Goal: Transaction & Acquisition: Purchase product/service

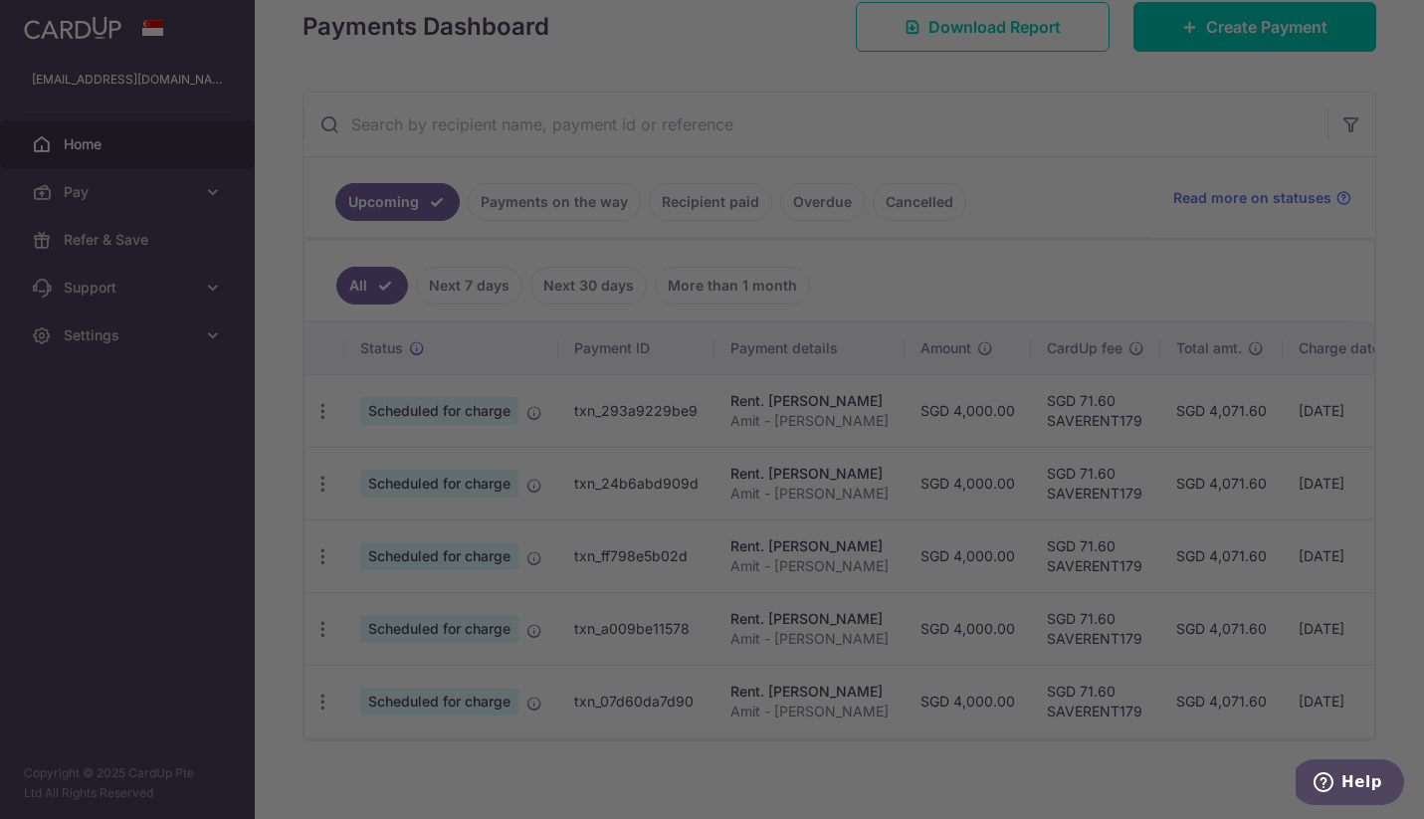
scroll to position [308, 0]
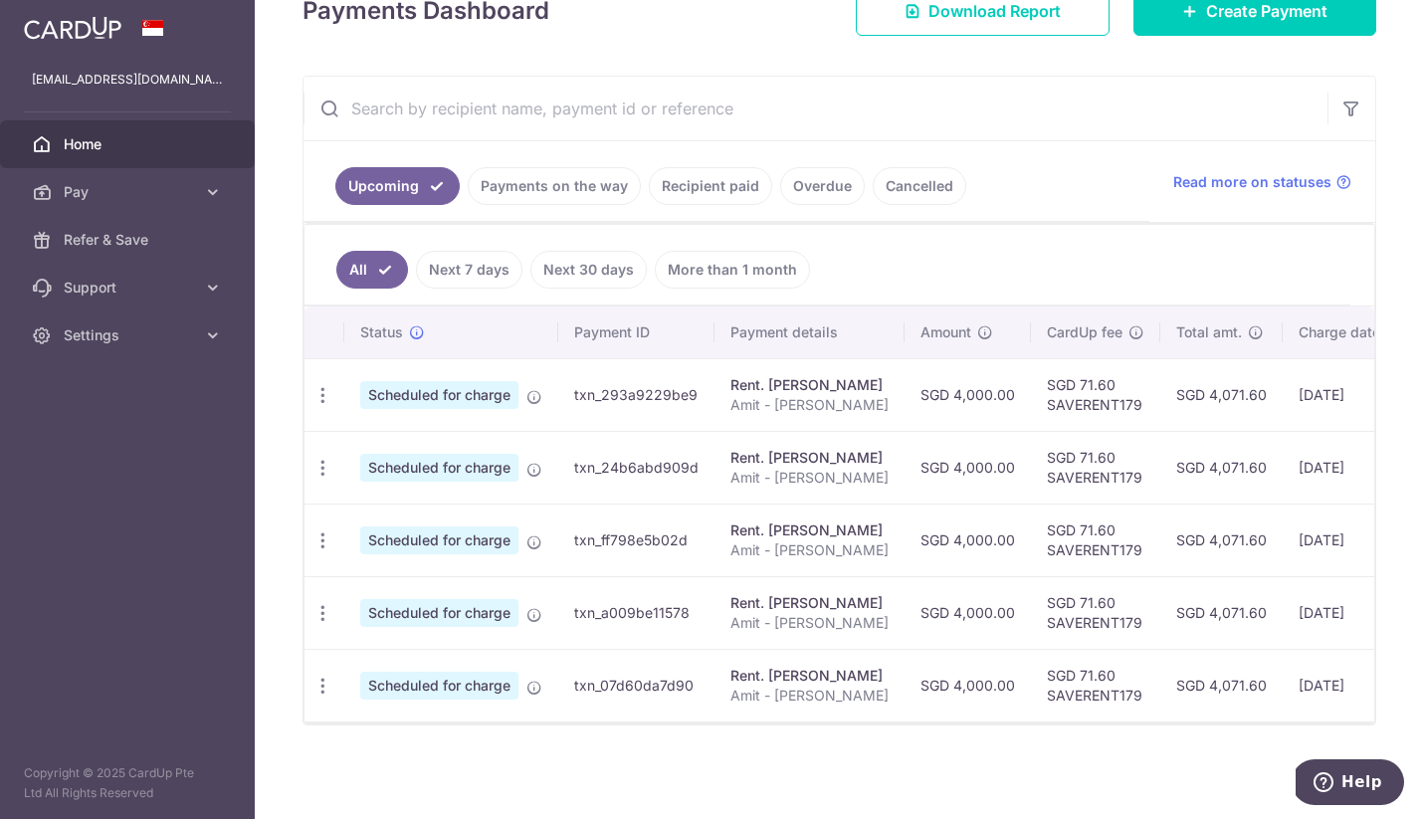
click at [1095, 257] on ul "All Next 7 days Next 30 days More than 1 month" at bounding box center [828, 265] width 1046 height 81
click at [219, 186] on icon at bounding box center [213, 192] width 20 height 20
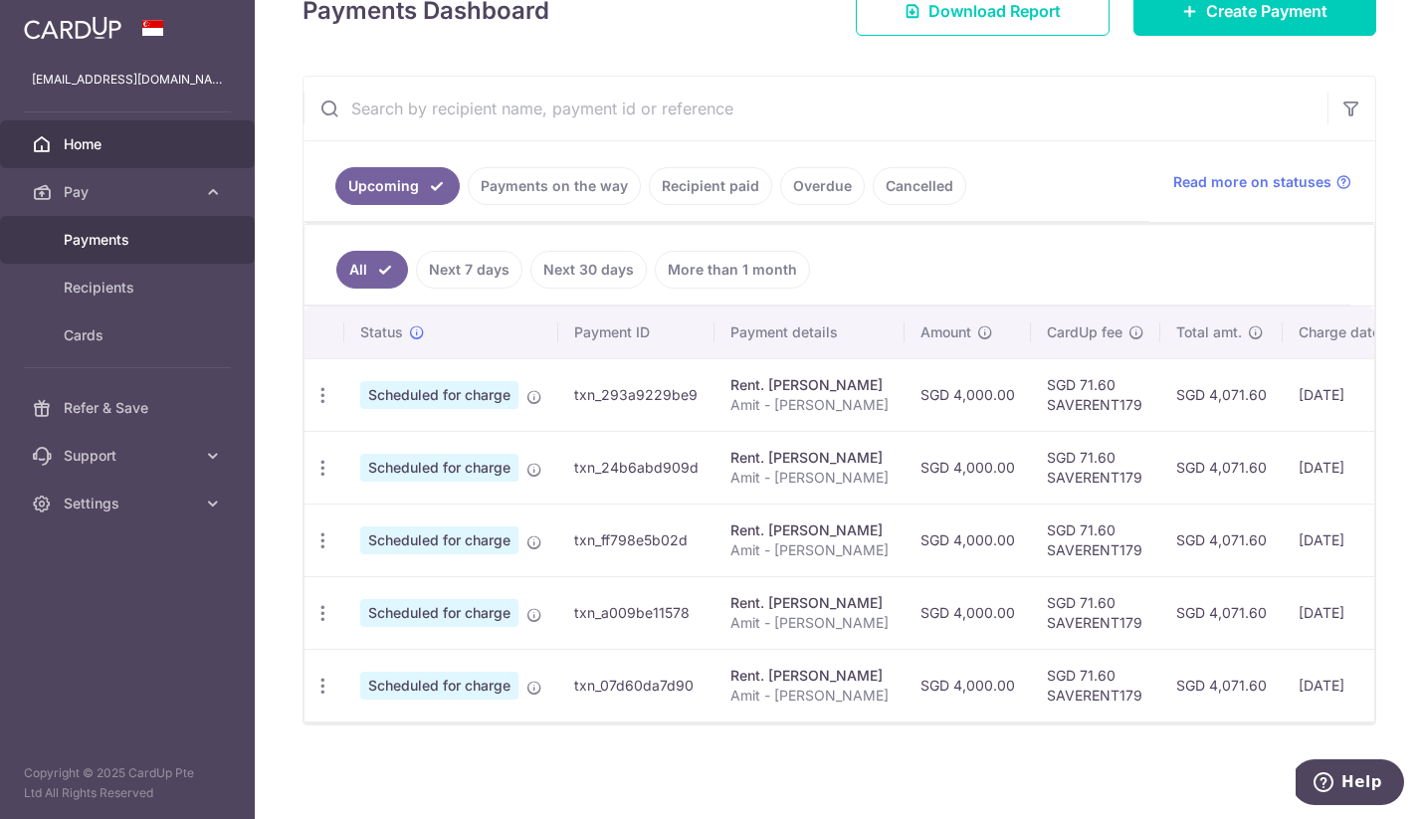
click at [183, 241] on span "Payments" at bounding box center [129, 240] width 131 height 20
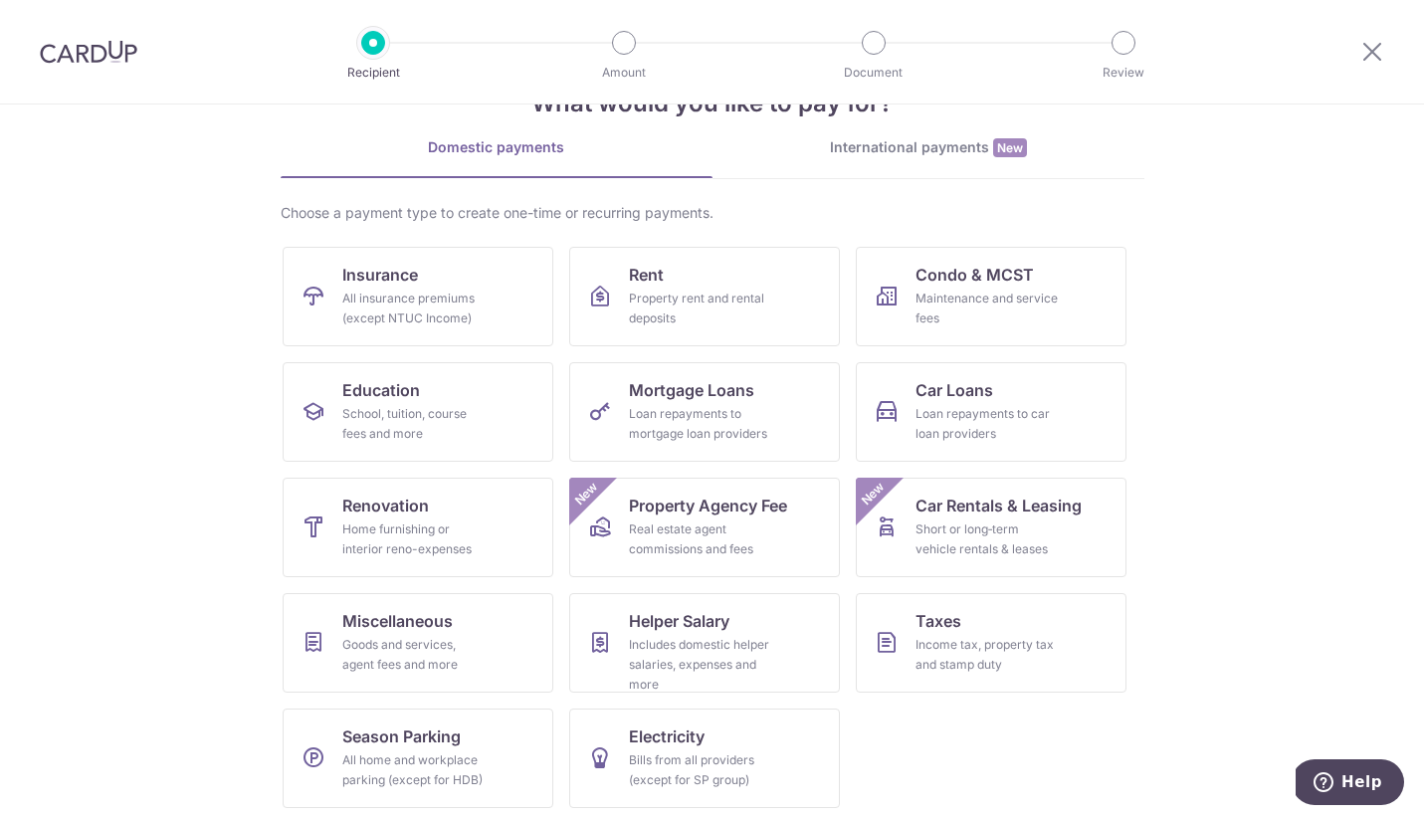
scroll to position [72, 0]
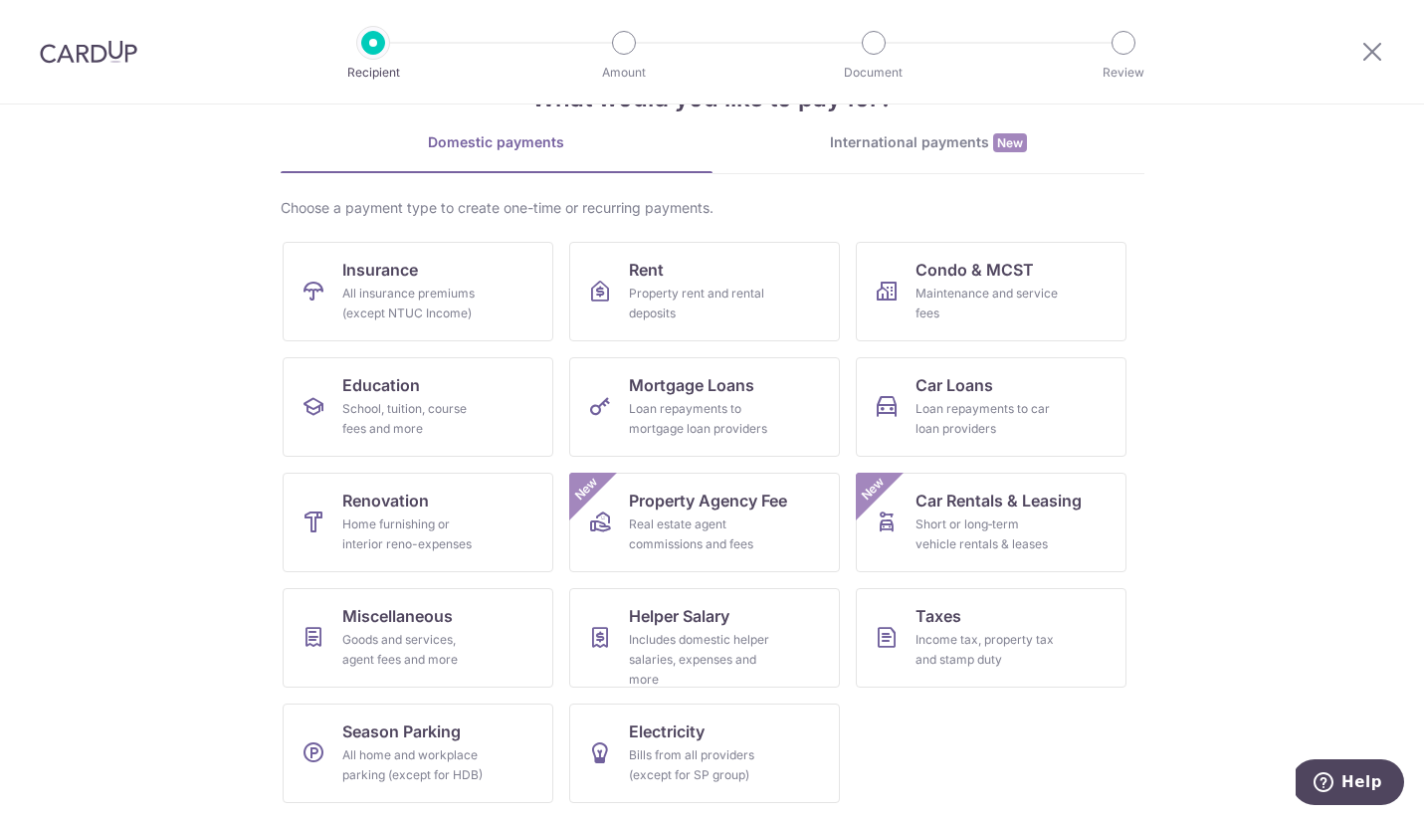
click at [184, 545] on section "What would you like to pay for? Domestic payments International payments New Ch…" at bounding box center [712, 461] width 1424 height 715
click at [439, 634] on div "Goods and services, agent fees and more" at bounding box center [413, 650] width 143 height 40
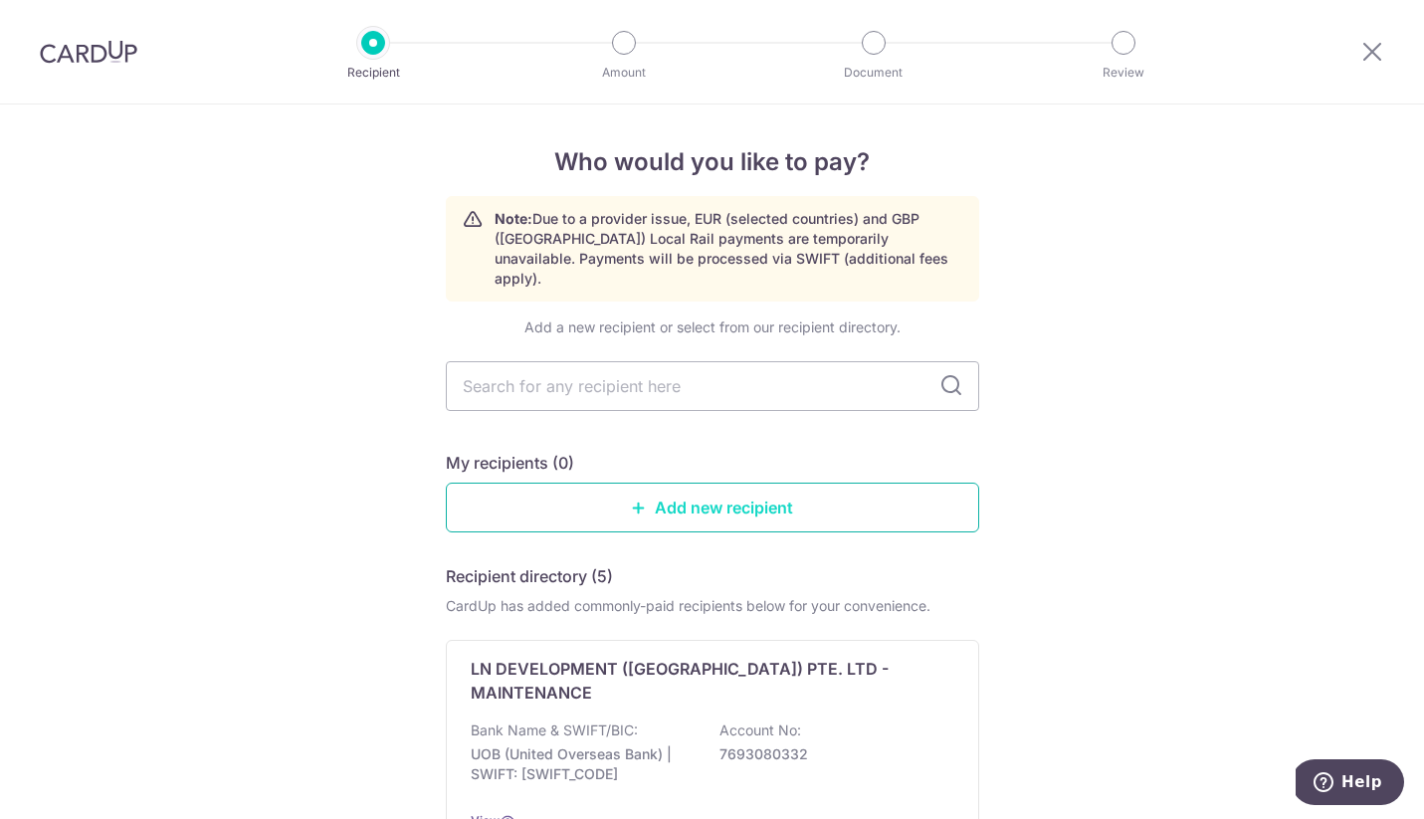
click at [615, 483] on link "Add new recipient" at bounding box center [712, 508] width 533 height 50
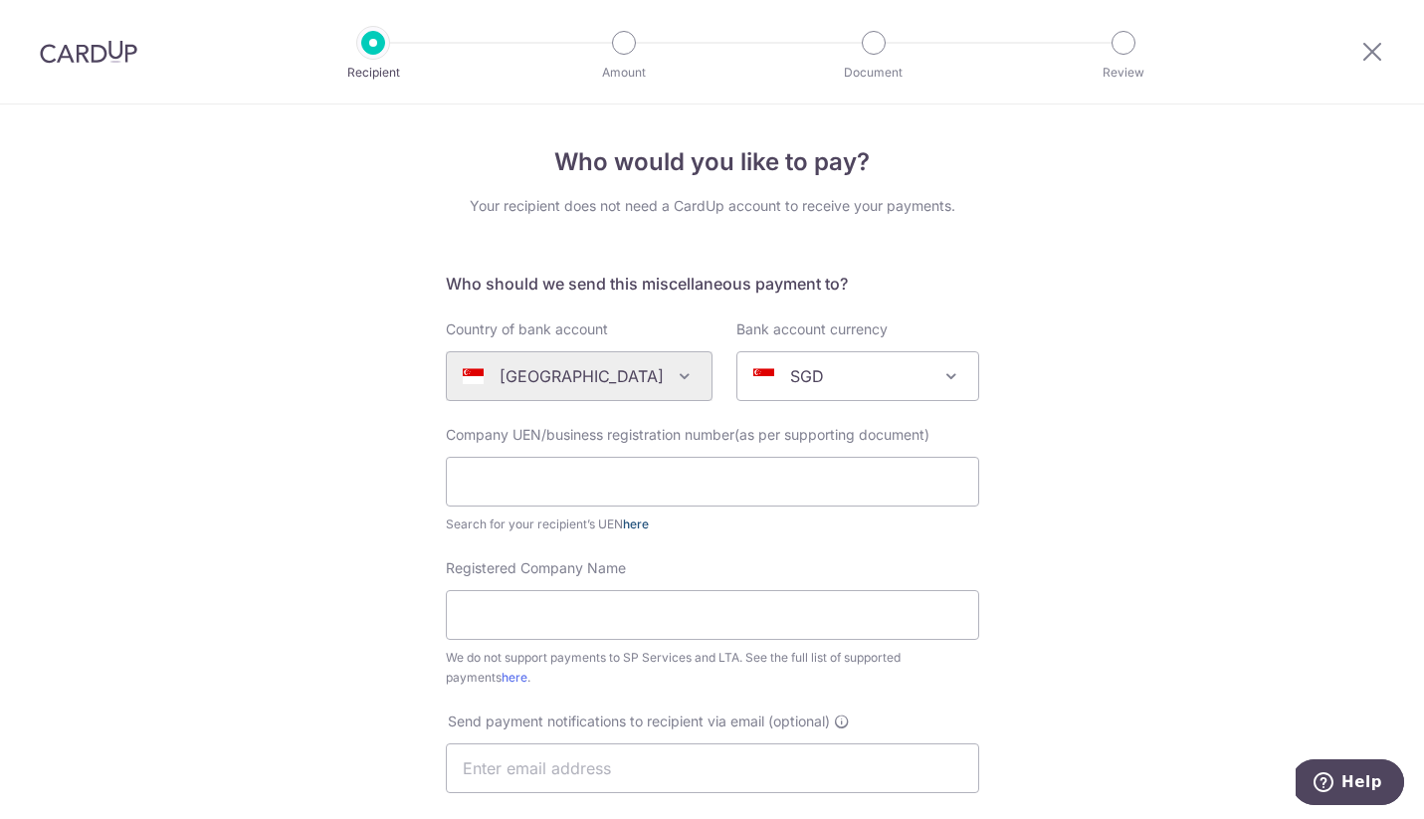
click at [638, 521] on link "here" at bounding box center [636, 523] width 26 height 15
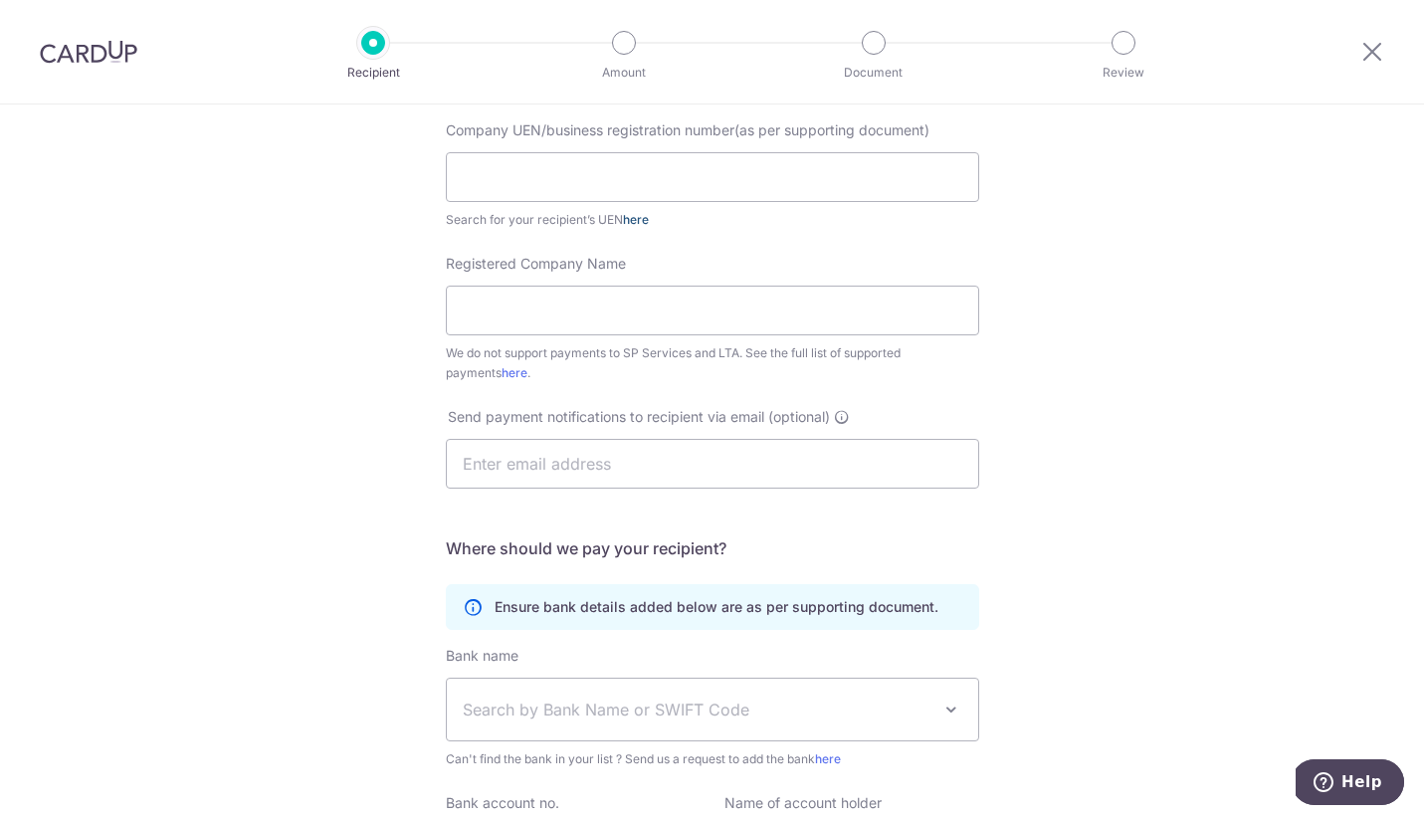
scroll to position [355, 0]
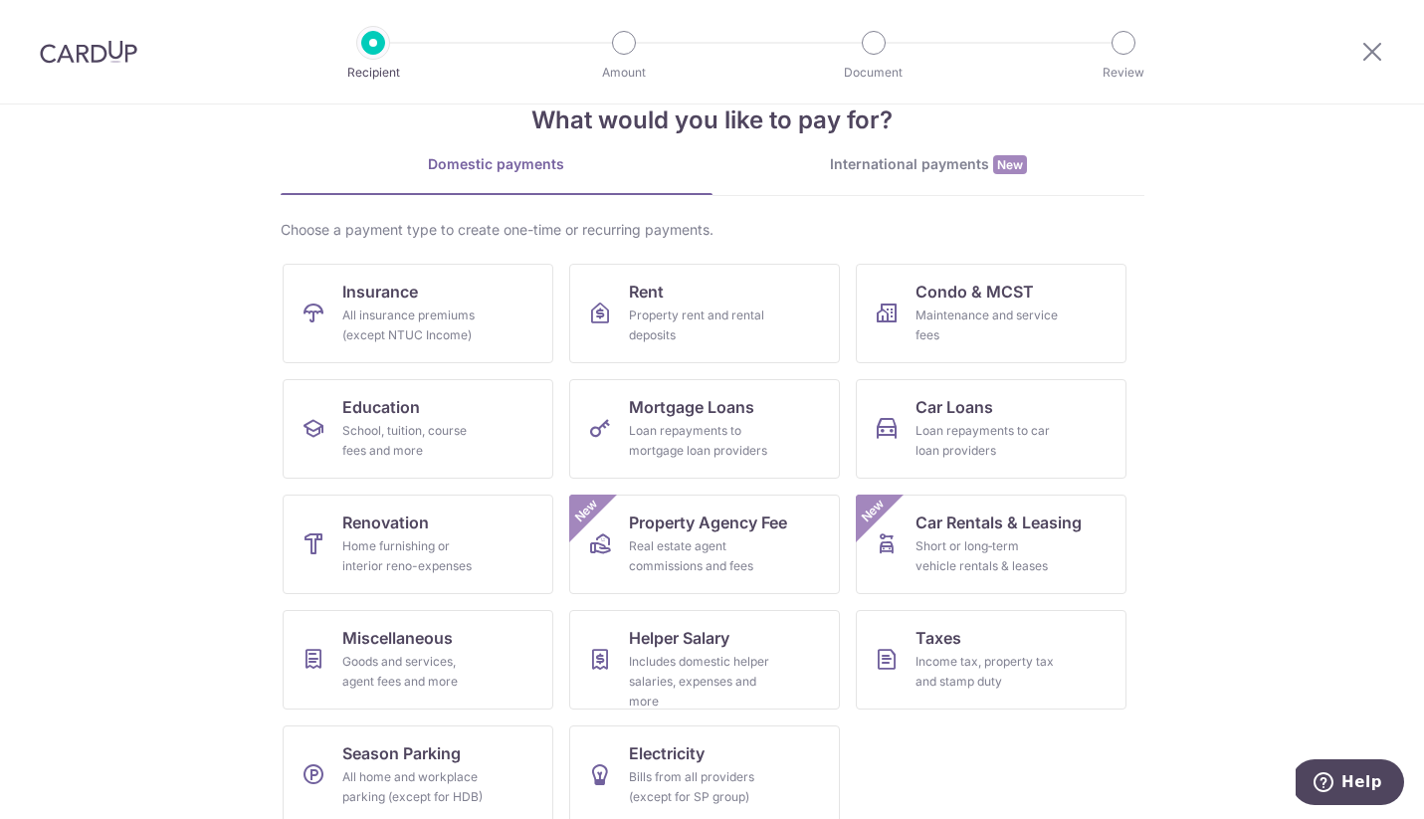
scroll to position [72, 0]
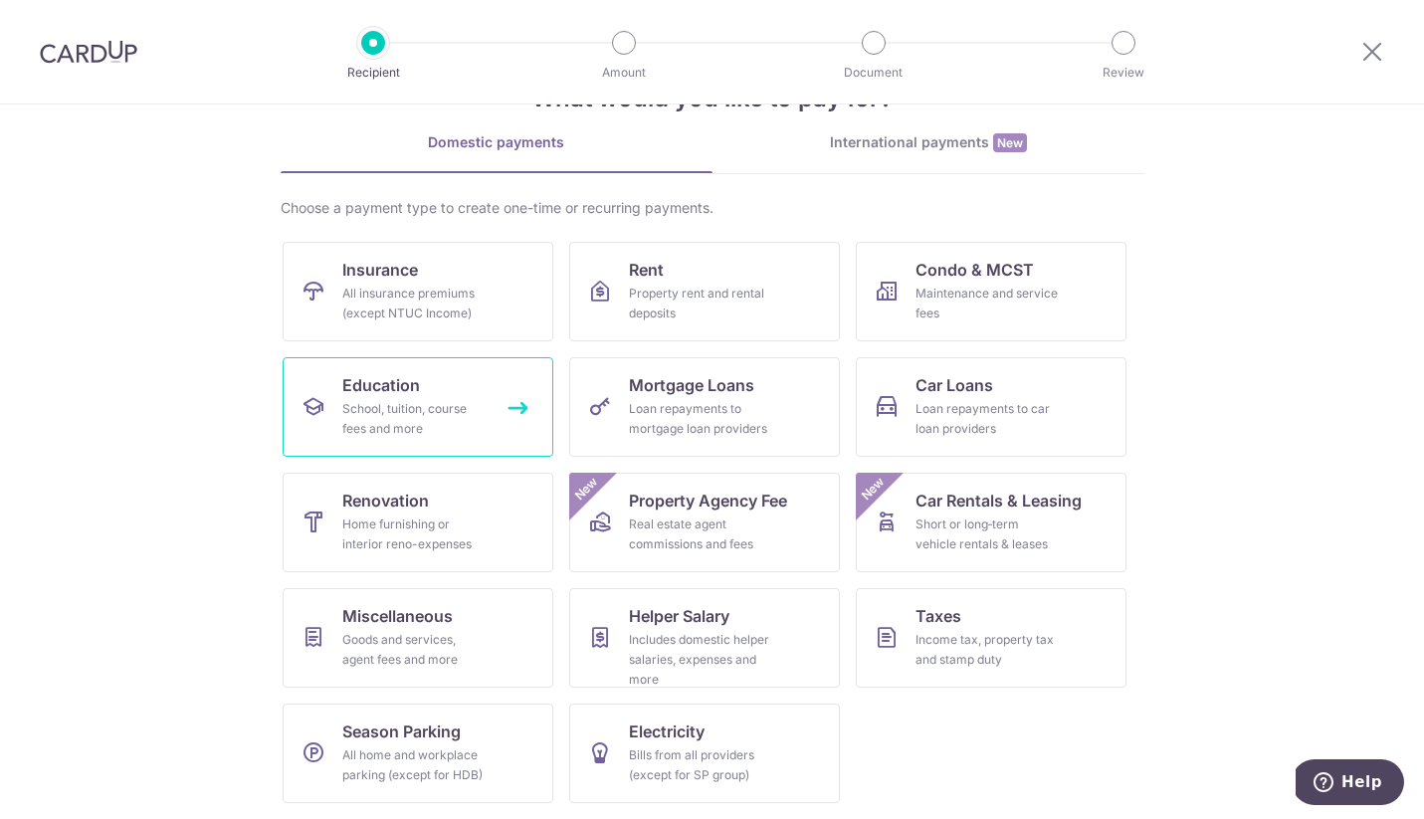
click at [439, 405] on div "School, tuition, course fees and more" at bounding box center [413, 419] width 143 height 40
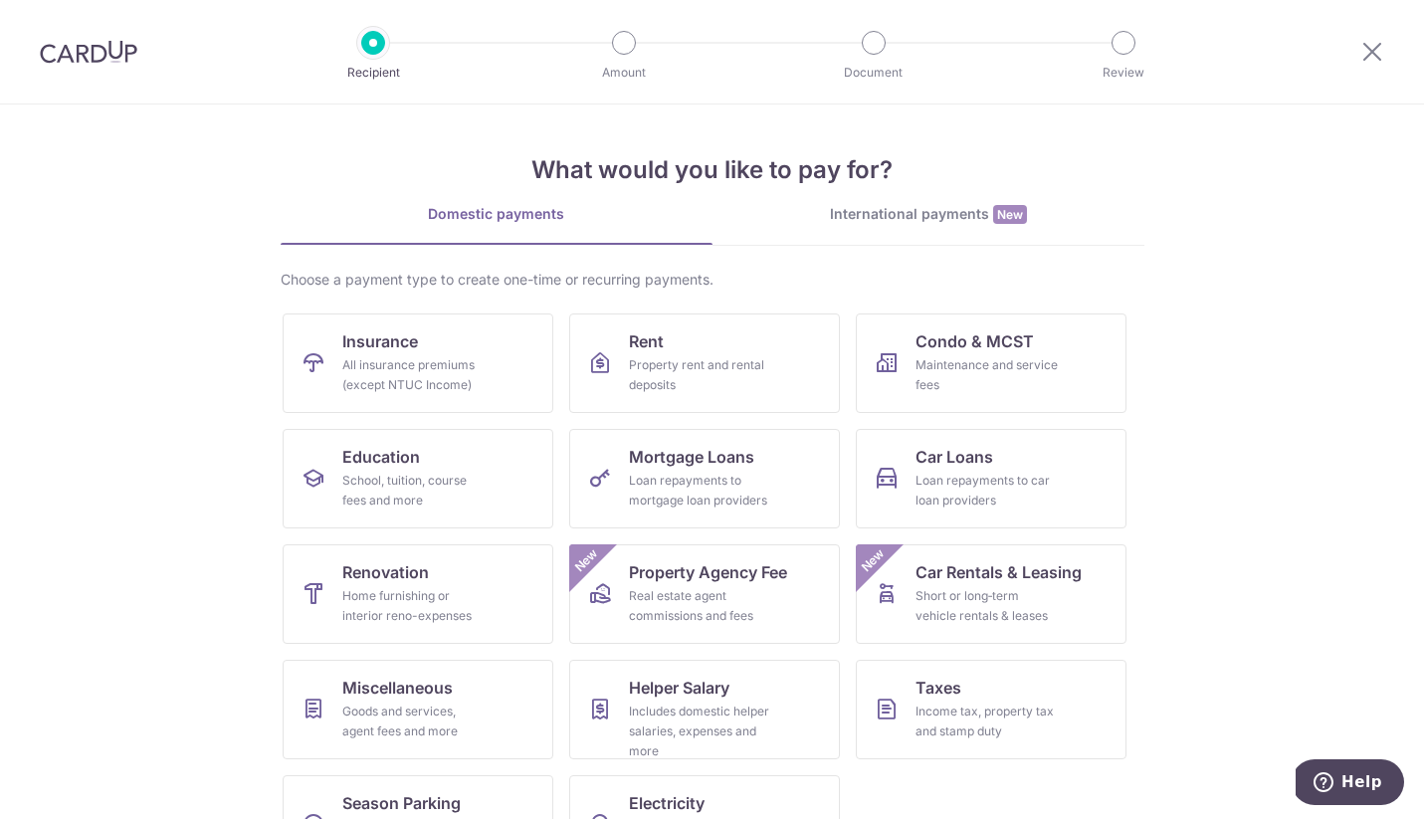
click at [122, 472] on section "What would you like to pay for? Domestic payments International payments New Ch…" at bounding box center [712, 461] width 1424 height 715
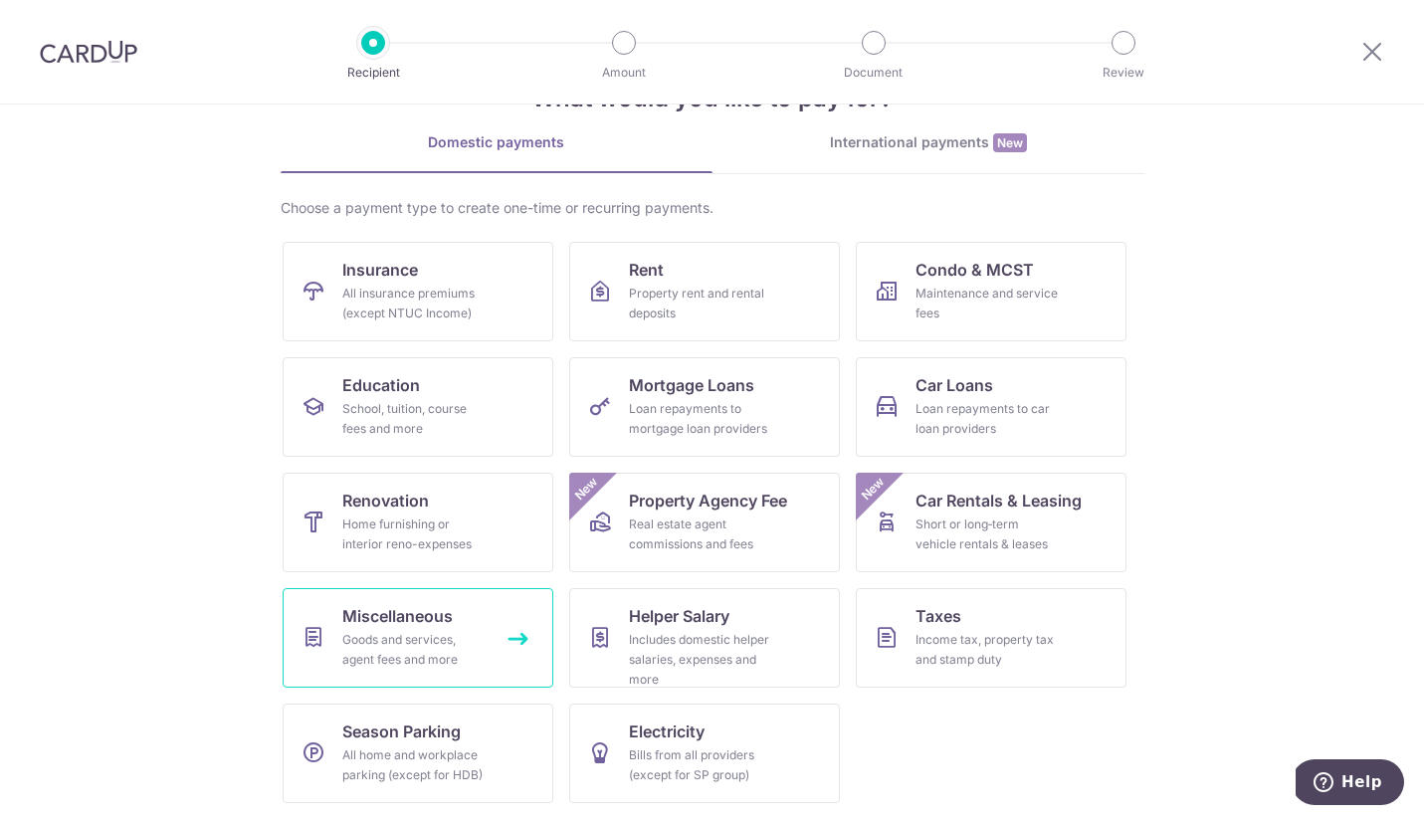
click at [411, 654] on div "Goods and services, agent fees and more" at bounding box center [413, 650] width 143 height 40
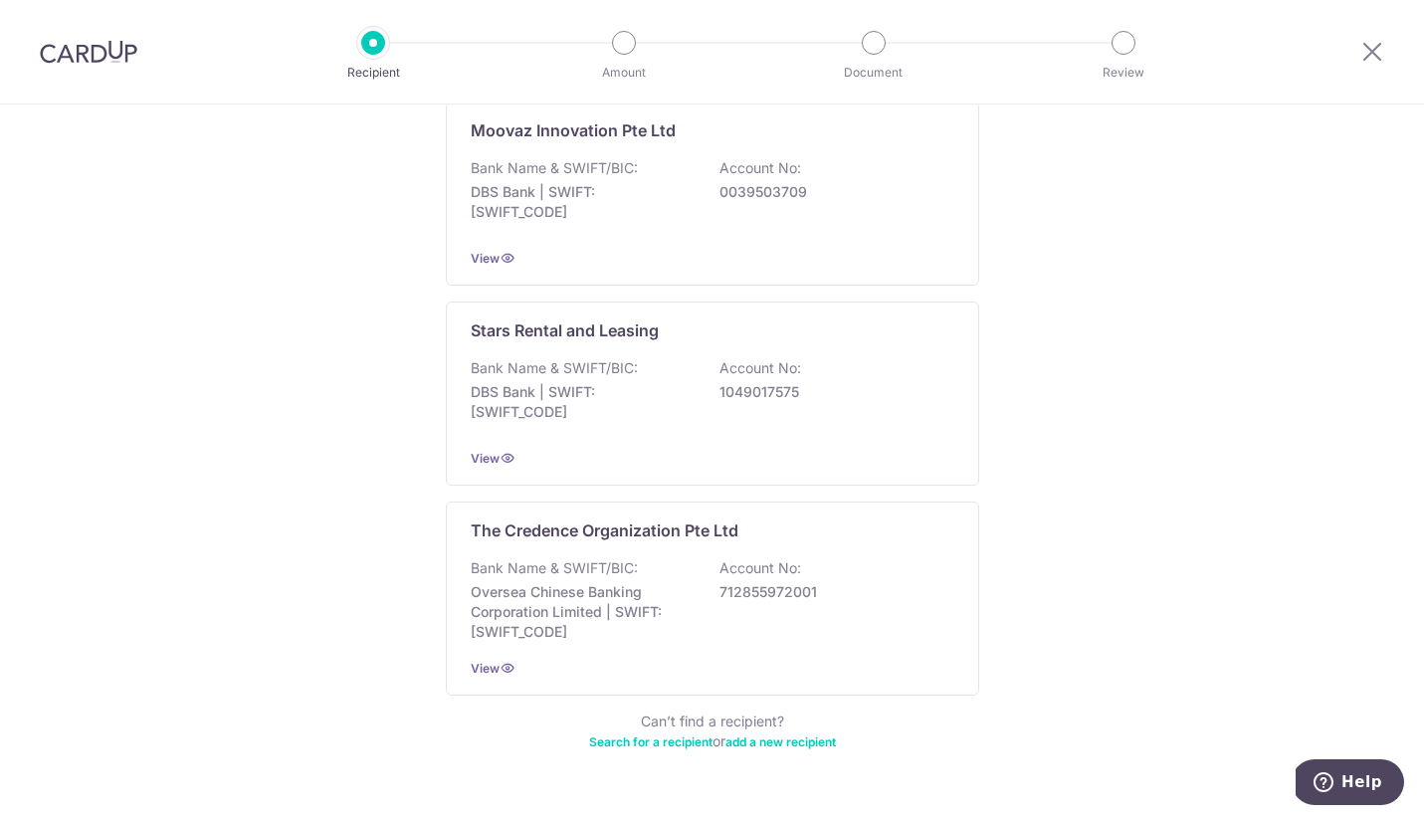
scroll to position [964, 0]
click at [831, 732] on link "add a new recipient" at bounding box center [780, 739] width 110 height 15
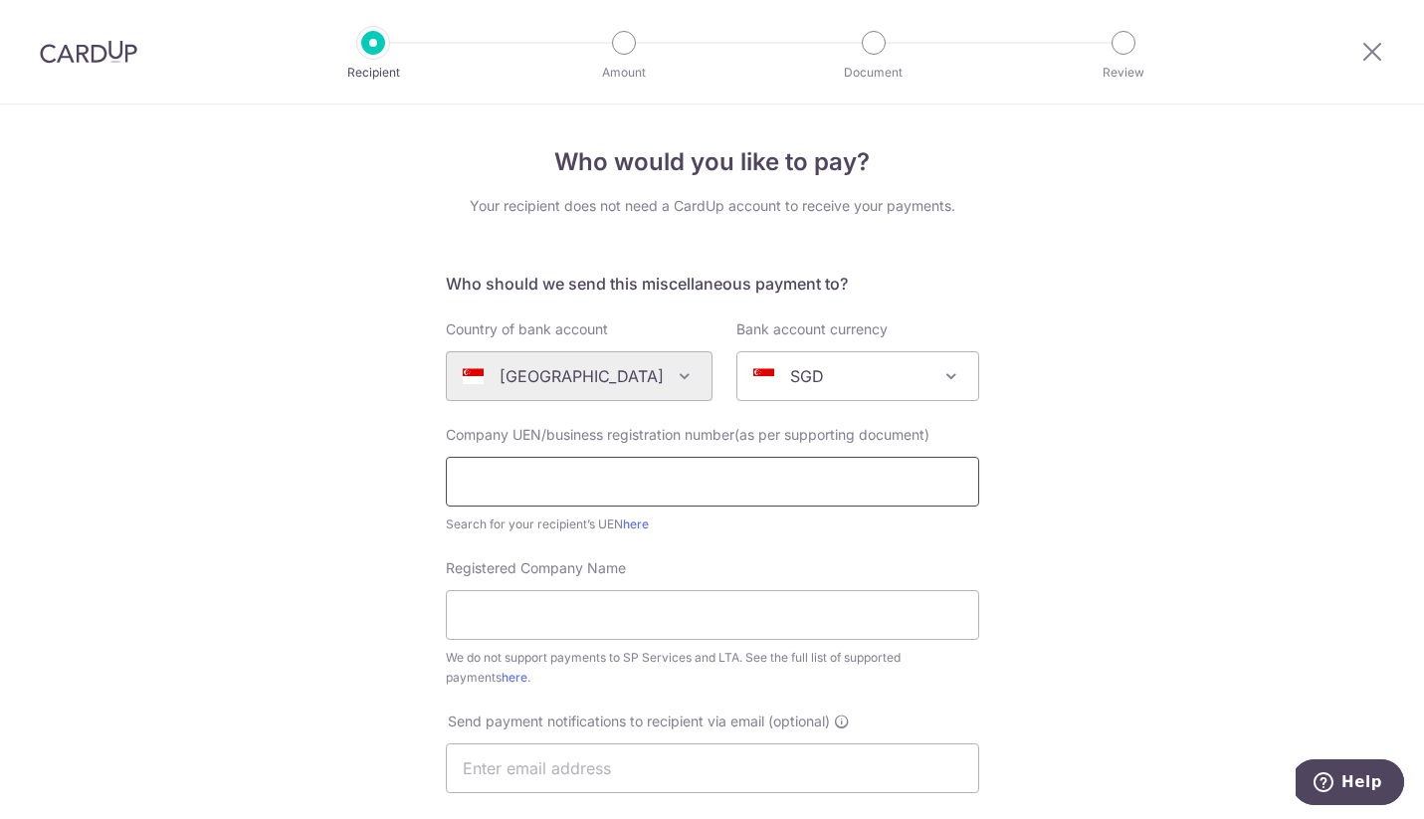
click at [616, 482] on input "text" at bounding box center [712, 482] width 533 height 50
click at [384, 454] on div "Who would you like to pay? Your recipient does not need a CardUp account to rec…" at bounding box center [712, 721] width 1424 height 1234
click at [1371, 58] on icon at bounding box center [1372, 51] width 24 height 25
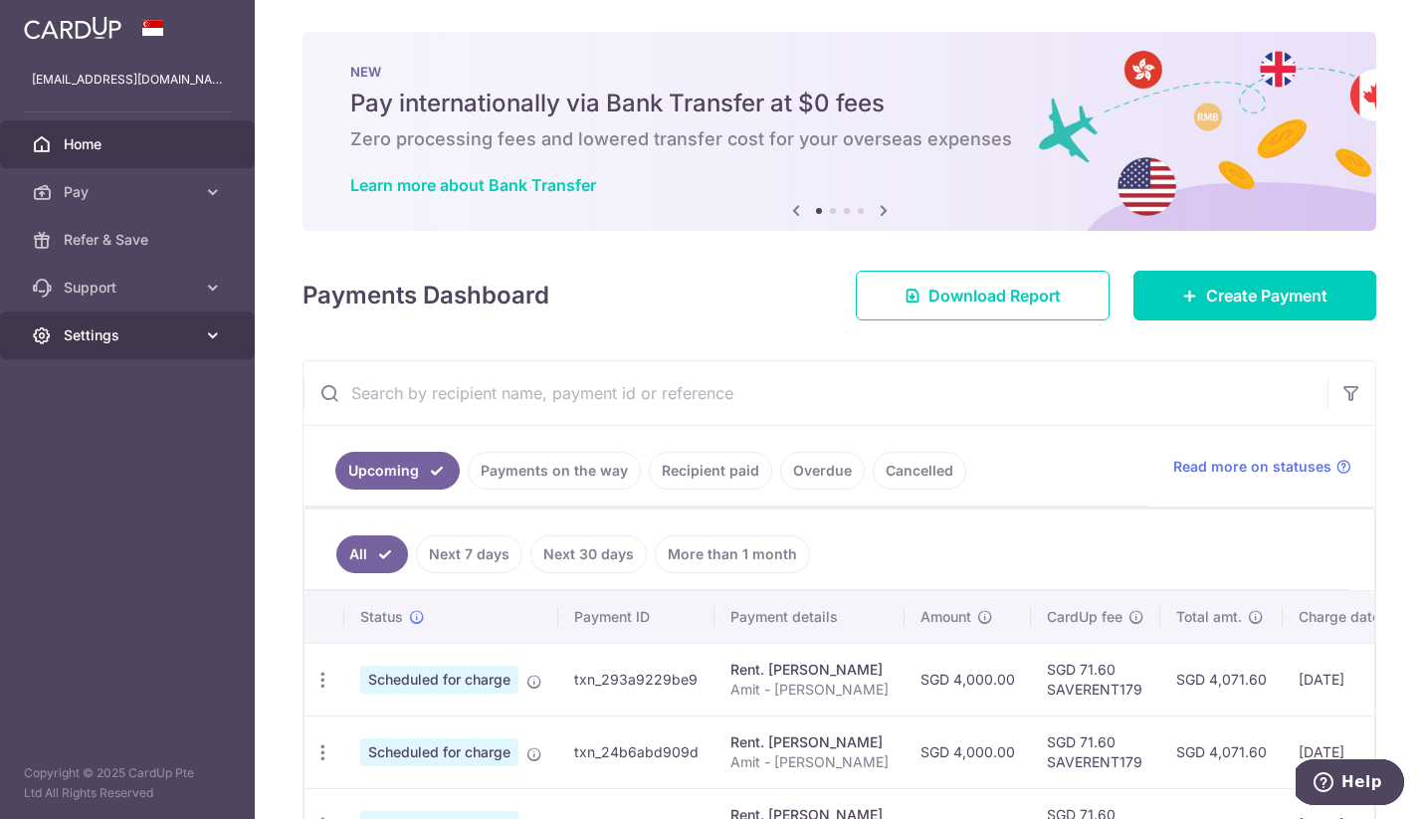
click at [70, 336] on span "Settings" at bounding box center [129, 335] width 131 height 20
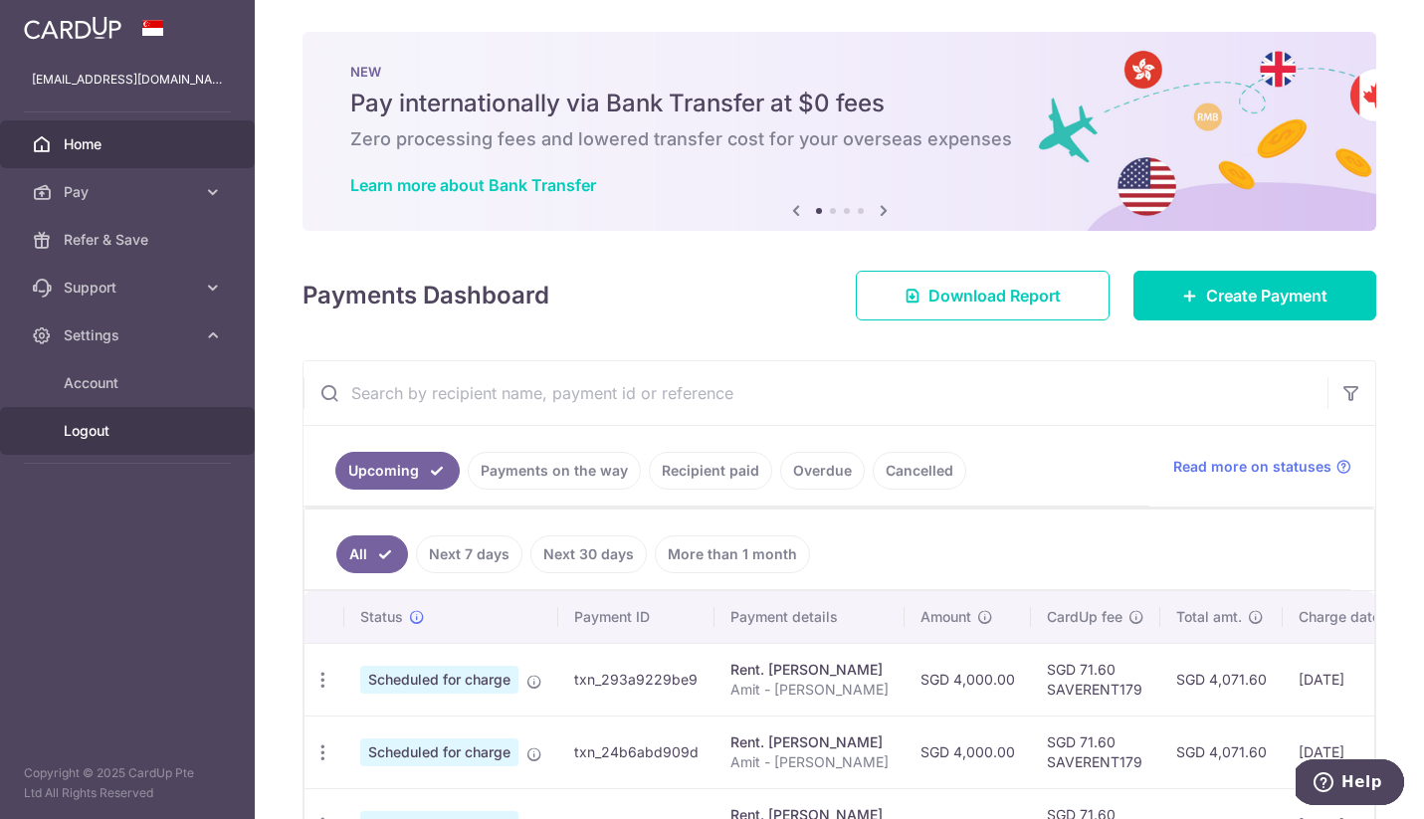
click at [93, 430] on span "Logout" at bounding box center [129, 431] width 131 height 20
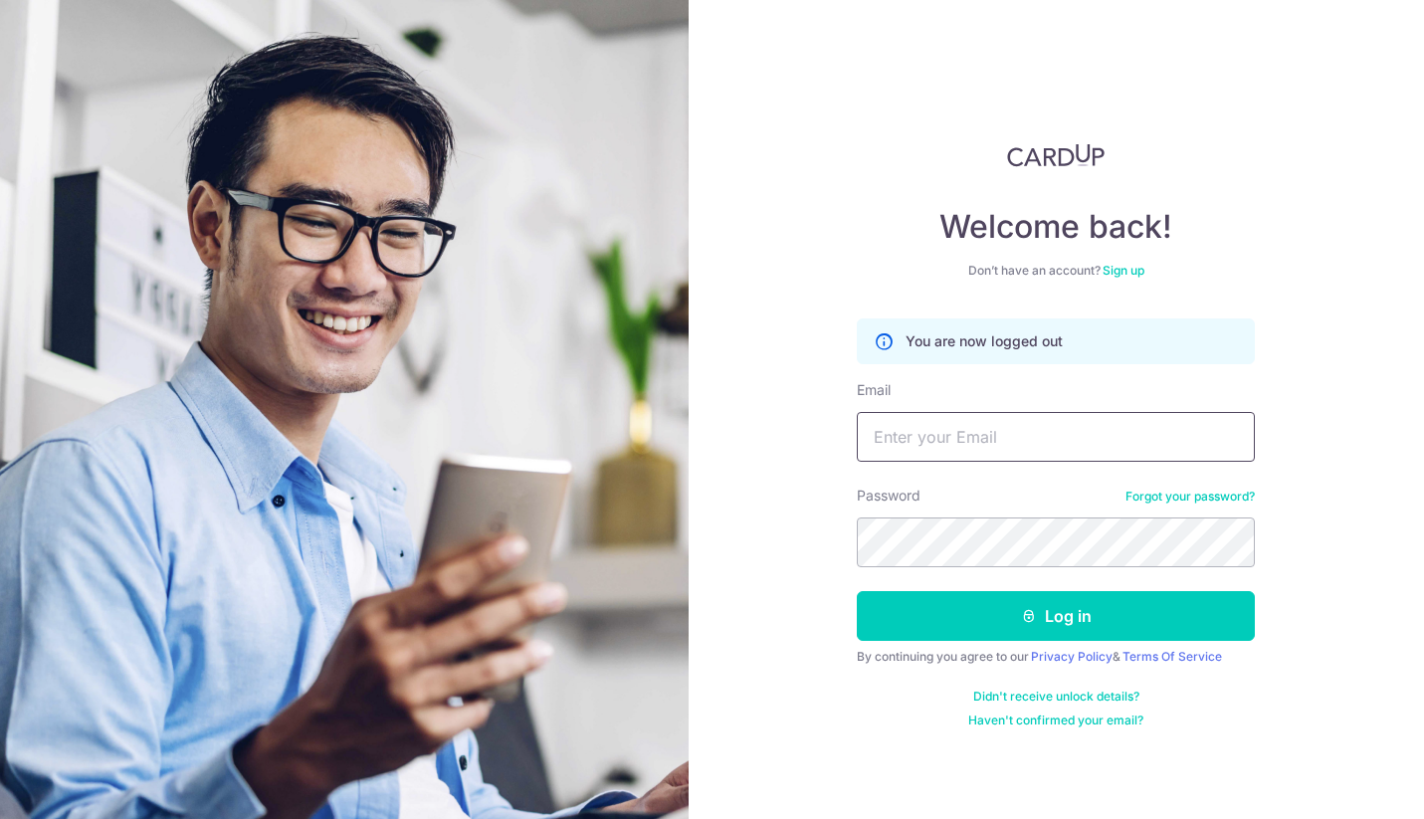
click at [998, 445] on input "Email" at bounding box center [1056, 437] width 398 height 50
type input "[EMAIL_ADDRESS][DOMAIN_NAME]"
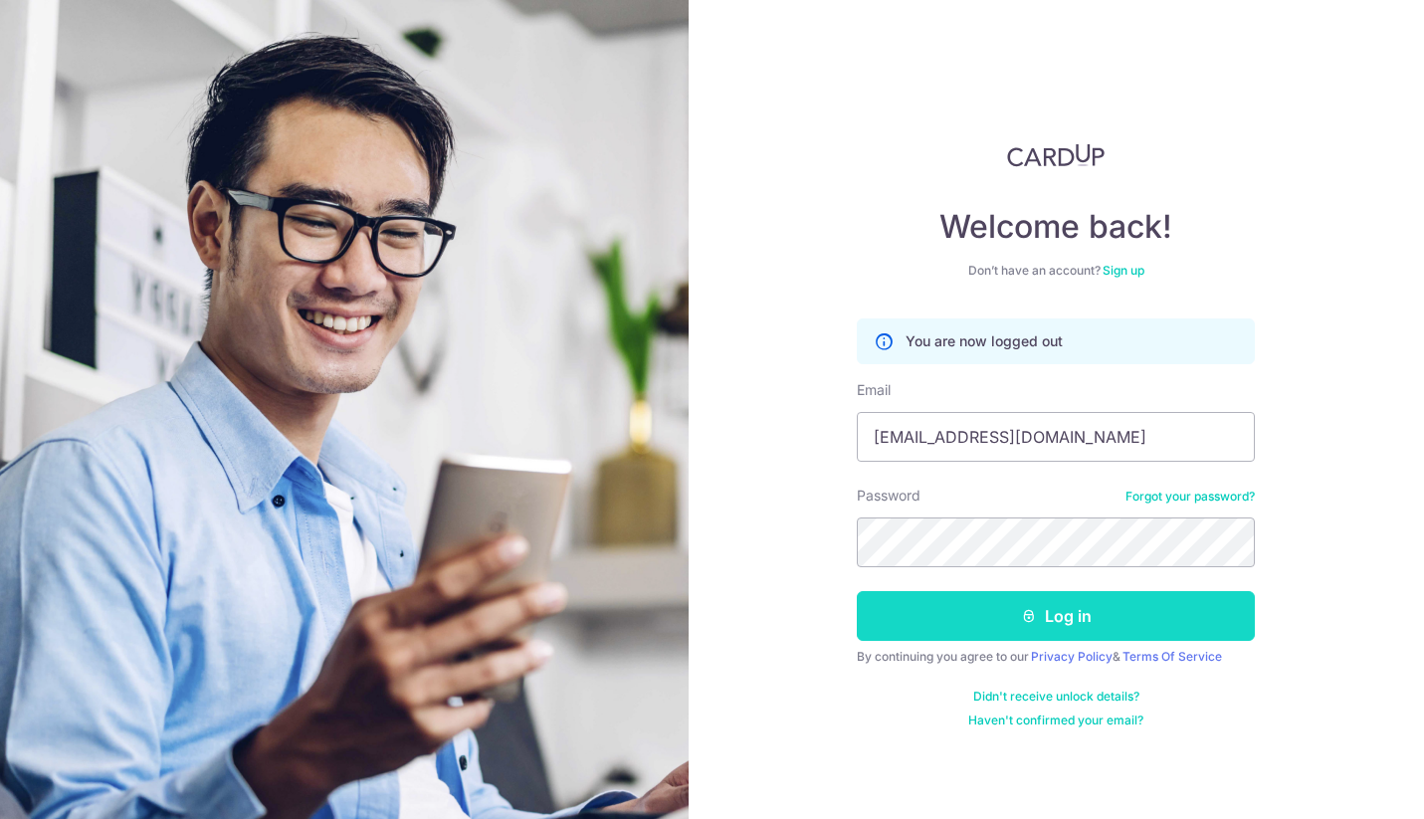
click at [1029, 600] on button "Log in" at bounding box center [1056, 616] width 398 height 50
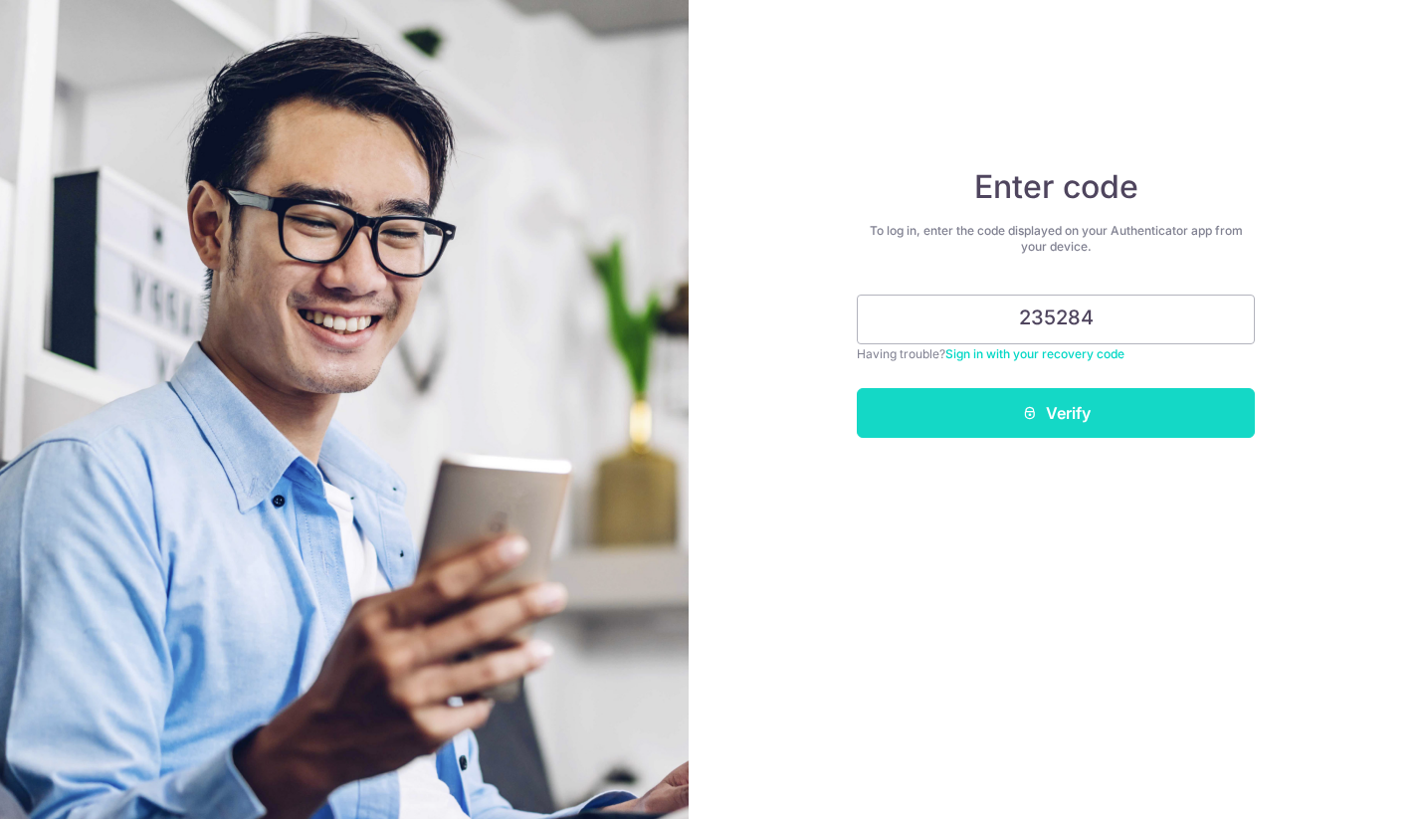
type input "235284"
click at [1108, 414] on button "Verify" at bounding box center [1056, 413] width 398 height 50
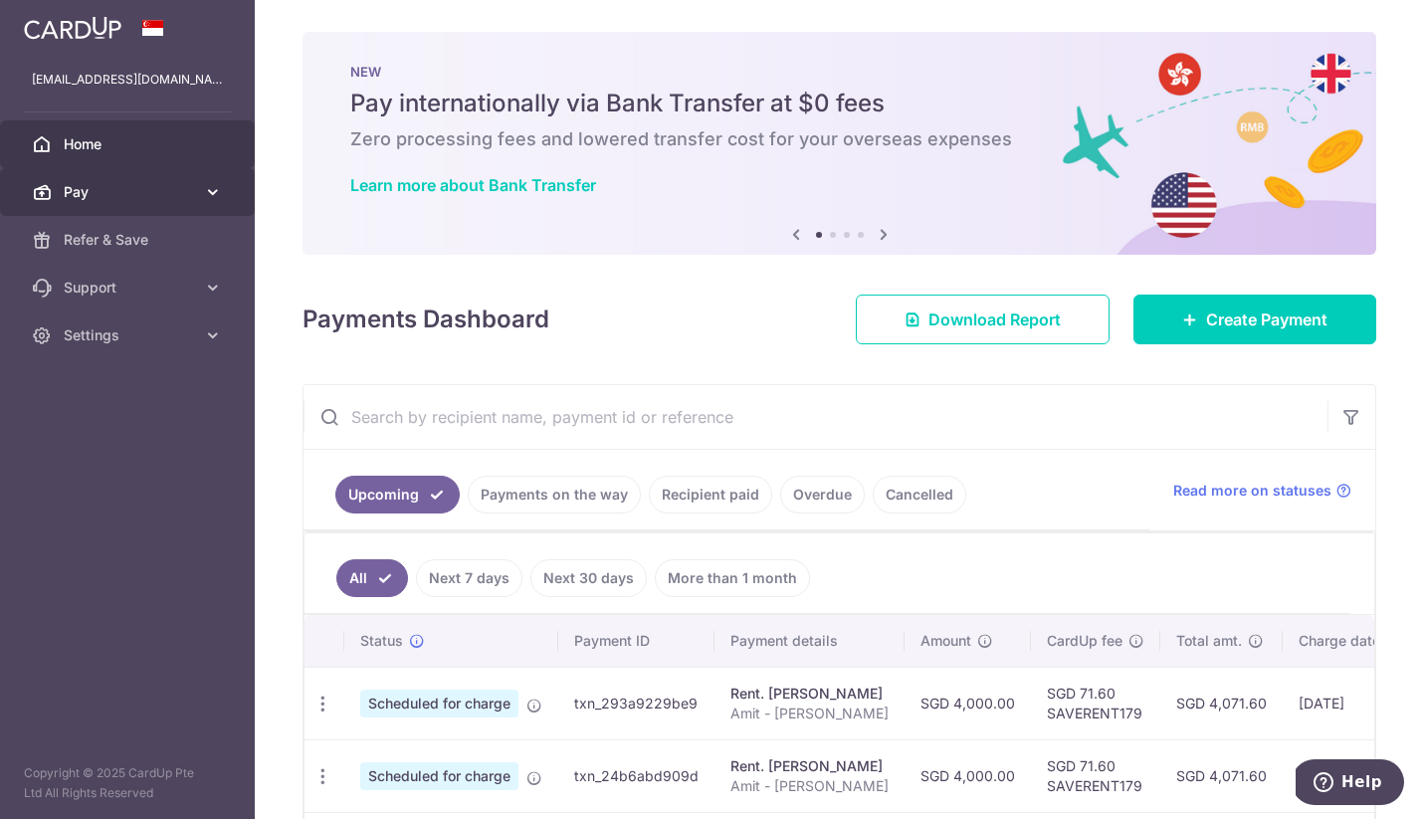
click at [105, 182] on span "Pay" at bounding box center [129, 192] width 131 height 20
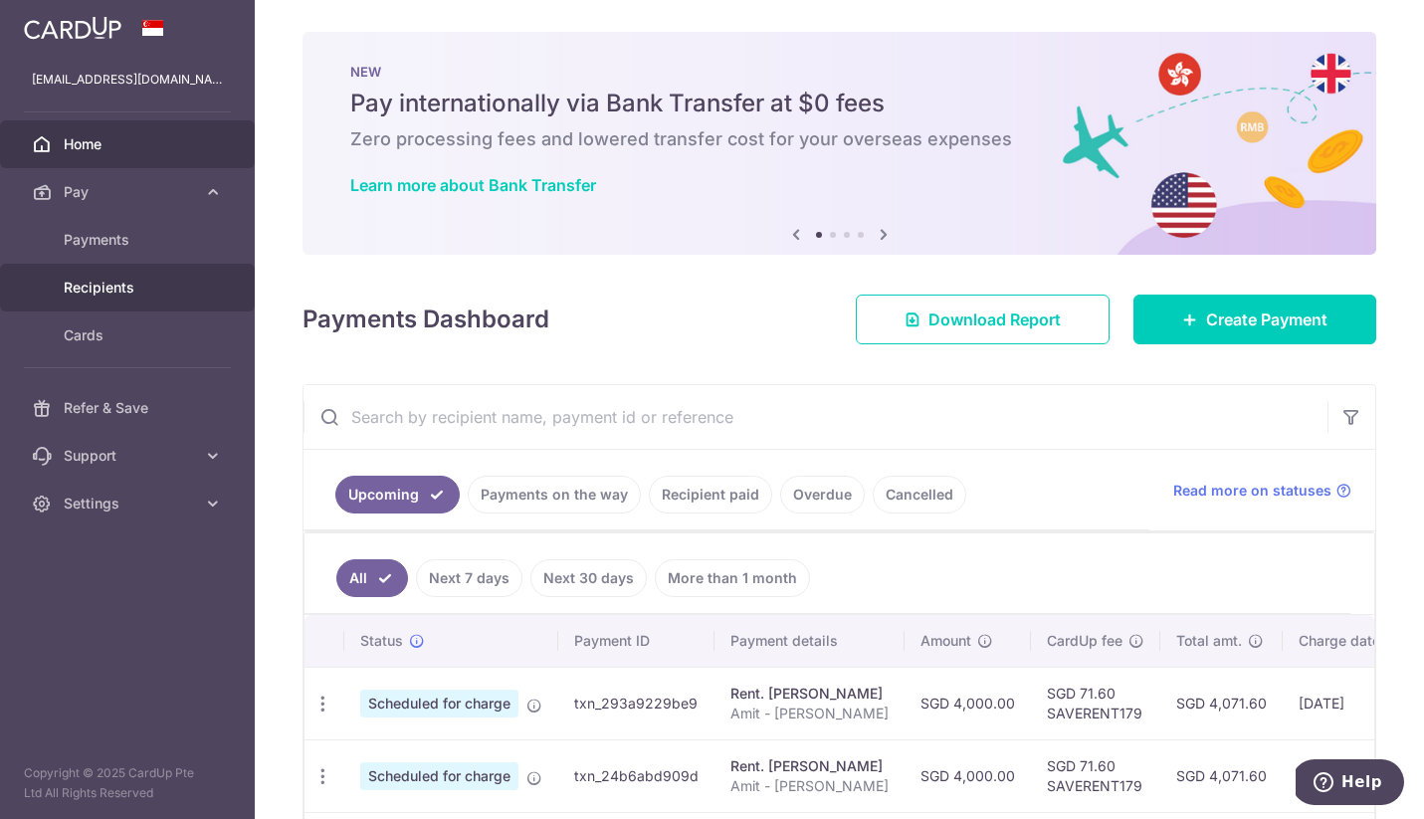
click at [137, 306] on link "Recipients" at bounding box center [127, 288] width 255 height 48
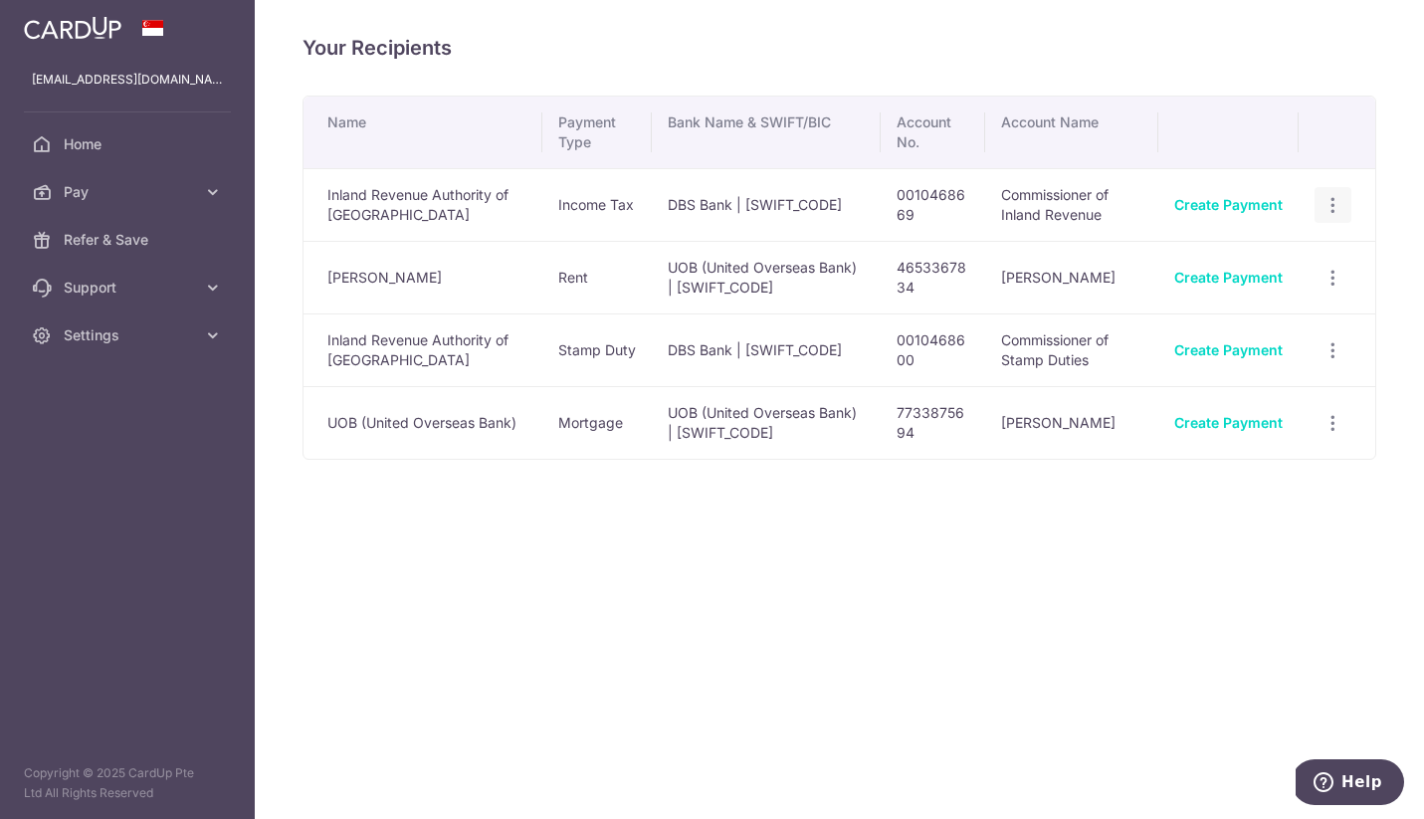
click at [1339, 198] on icon "button" at bounding box center [1333, 205] width 21 height 21
click at [1020, 646] on div "Your Recipients Name Payment Type Bank Name & SWIFT/BIC Account No. Account Nam…" at bounding box center [839, 409] width 1169 height 819
click at [88, 162] on link "Home" at bounding box center [127, 144] width 255 height 48
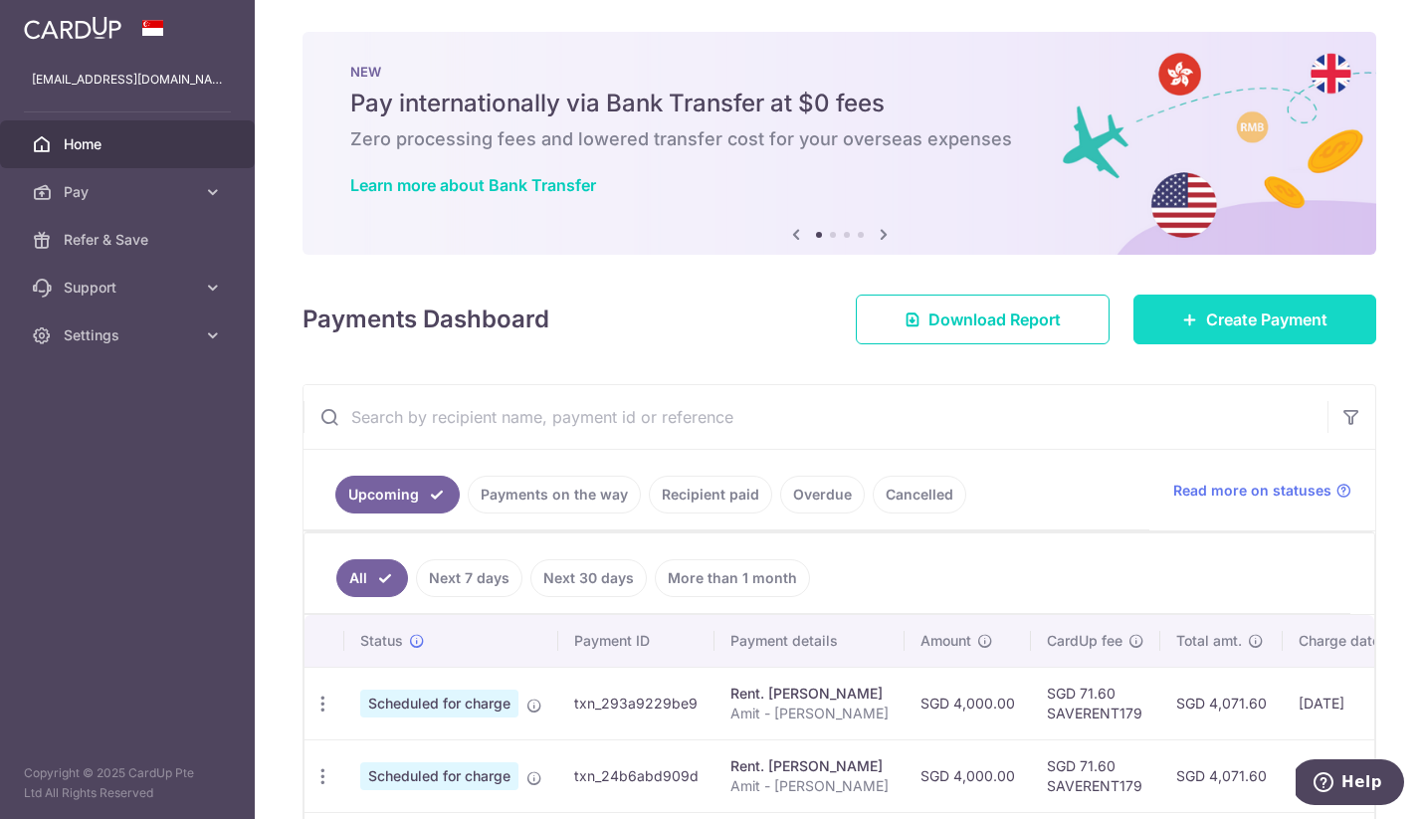
click at [1189, 316] on icon at bounding box center [1190, 319] width 16 height 16
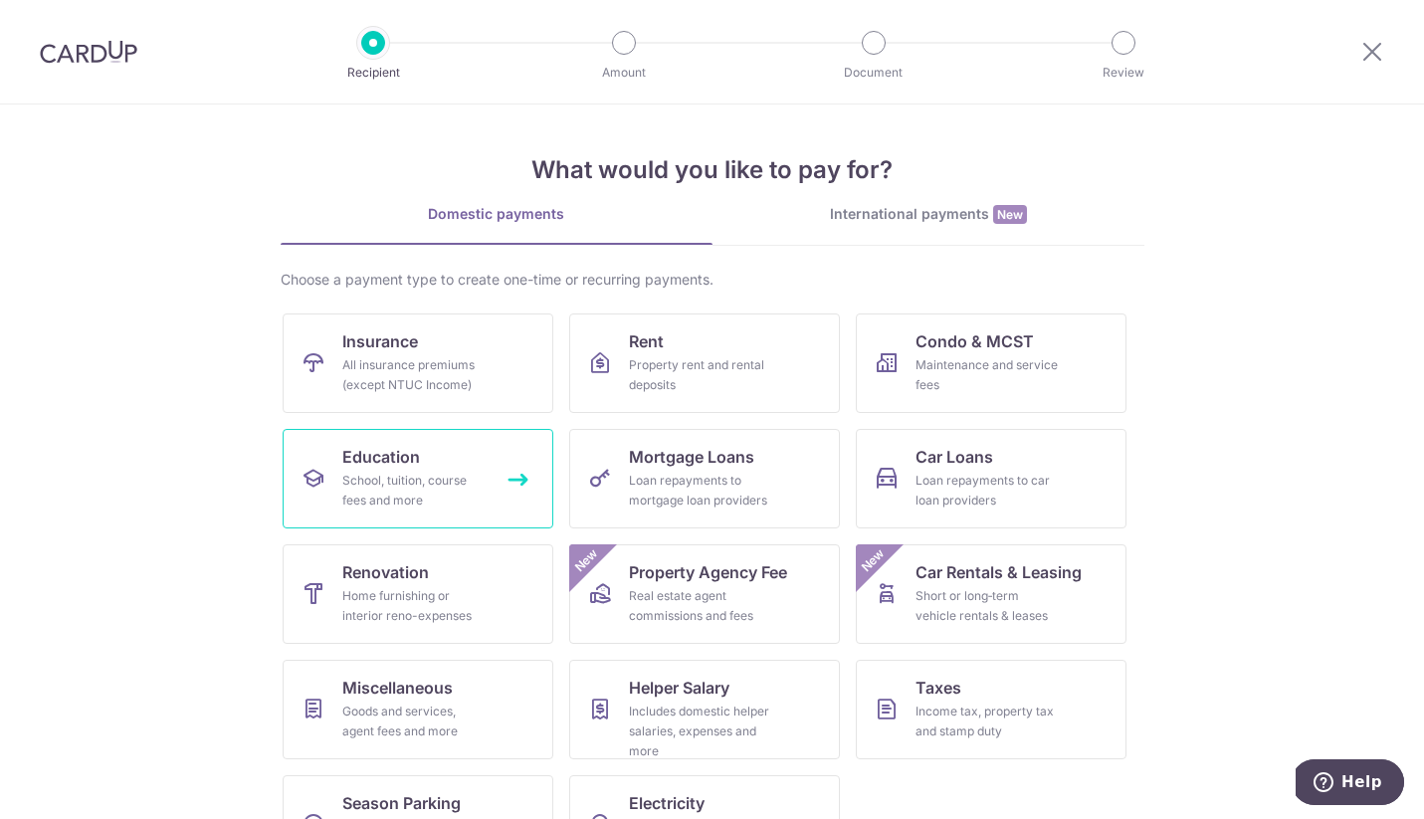
scroll to position [72, 0]
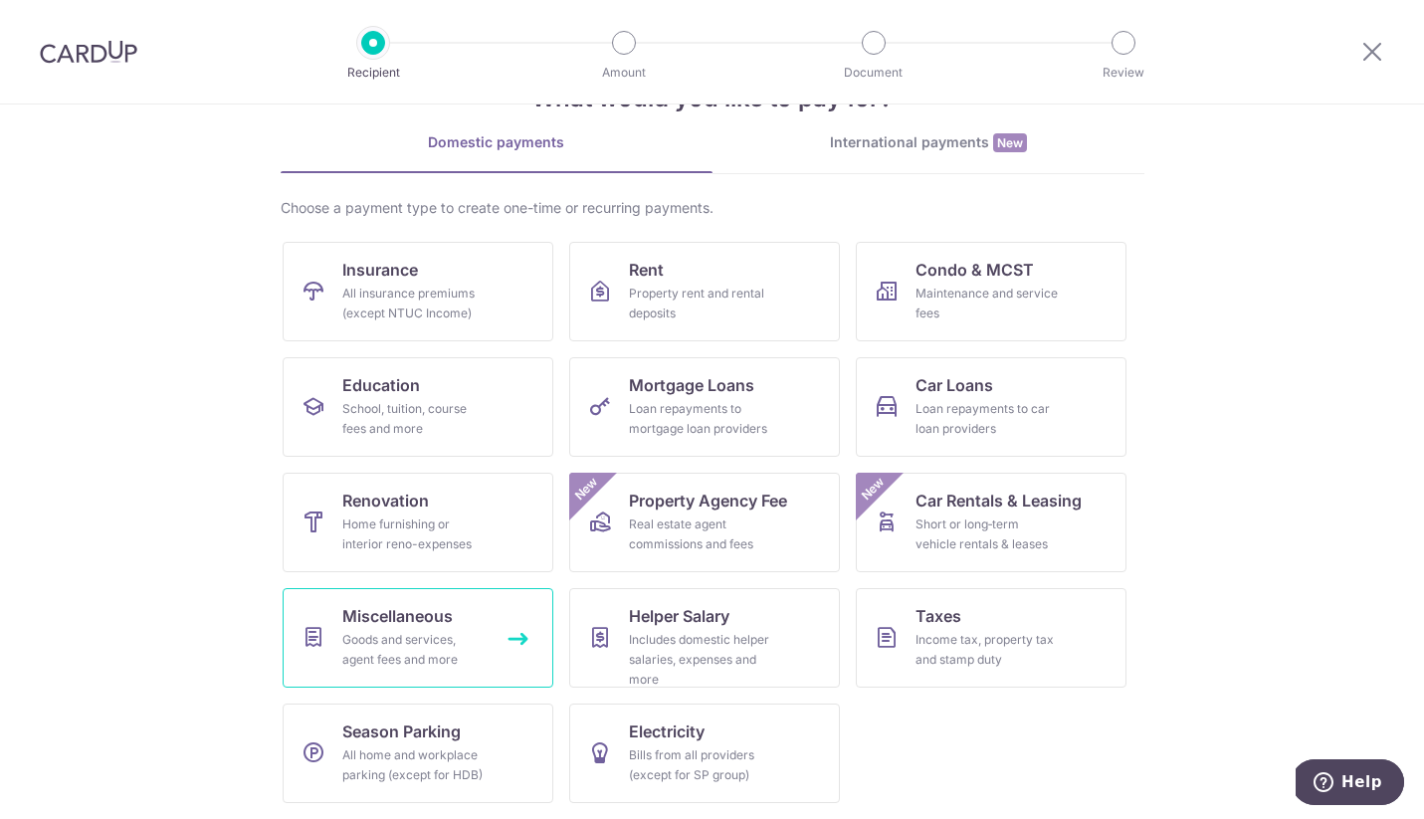
click at [445, 673] on link "Miscellaneous Goods and services, agent fees and more" at bounding box center [418, 638] width 271 height 100
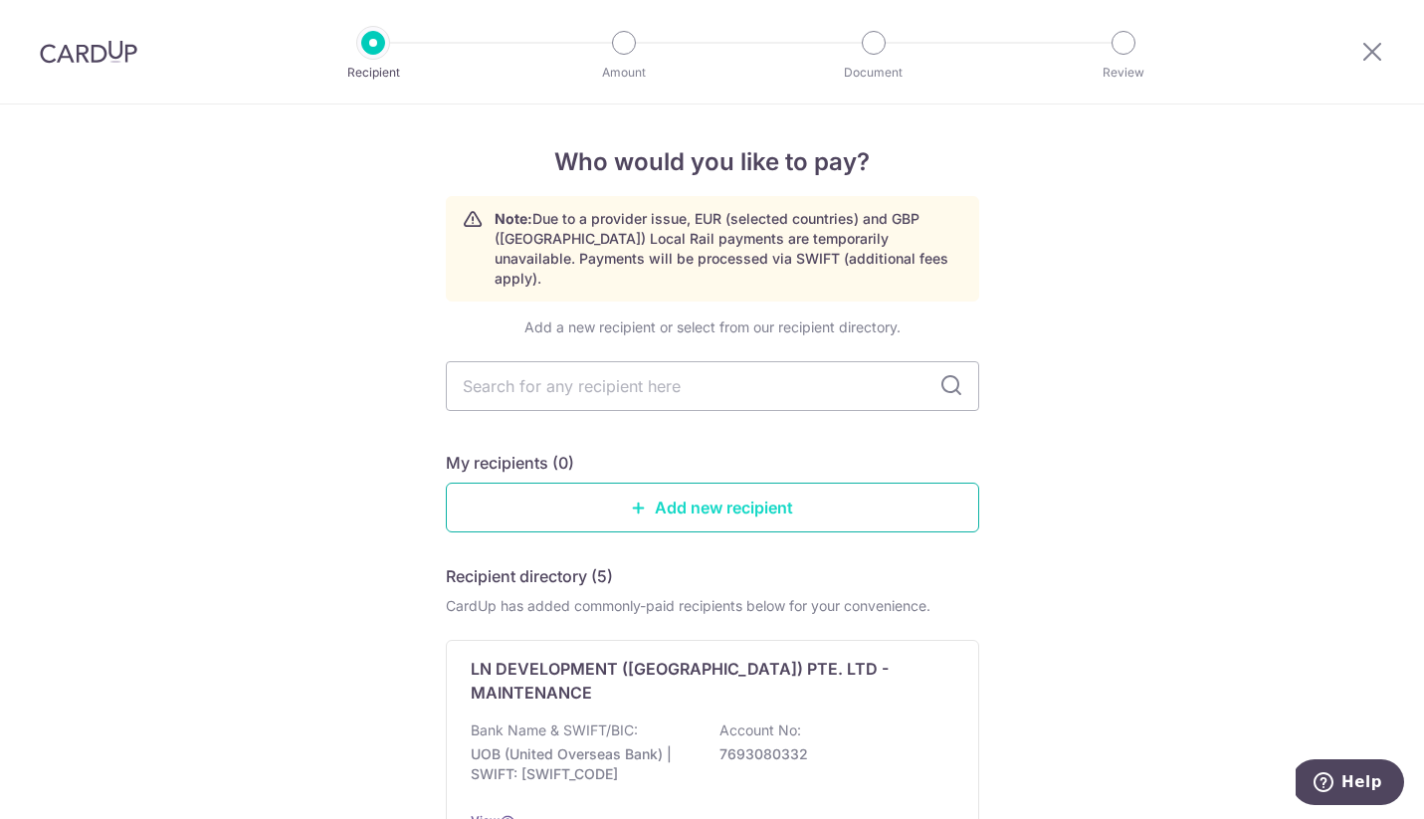
click at [709, 499] on link "Add new recipient" at bounding box center [712, 508] width 533 height 50
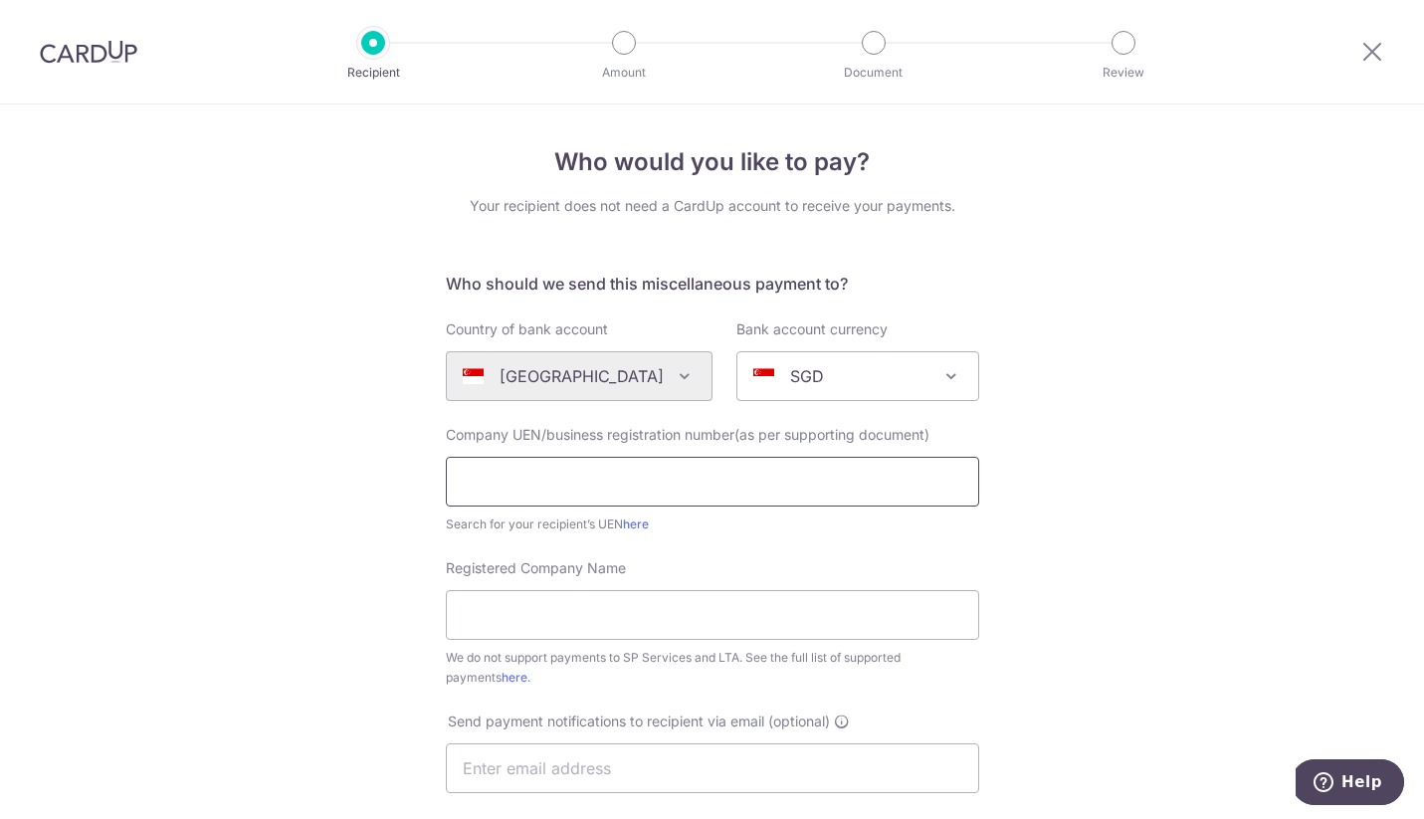
click at [709, 499] on input "text" at bounding box center [712, 482] width 533 height 50
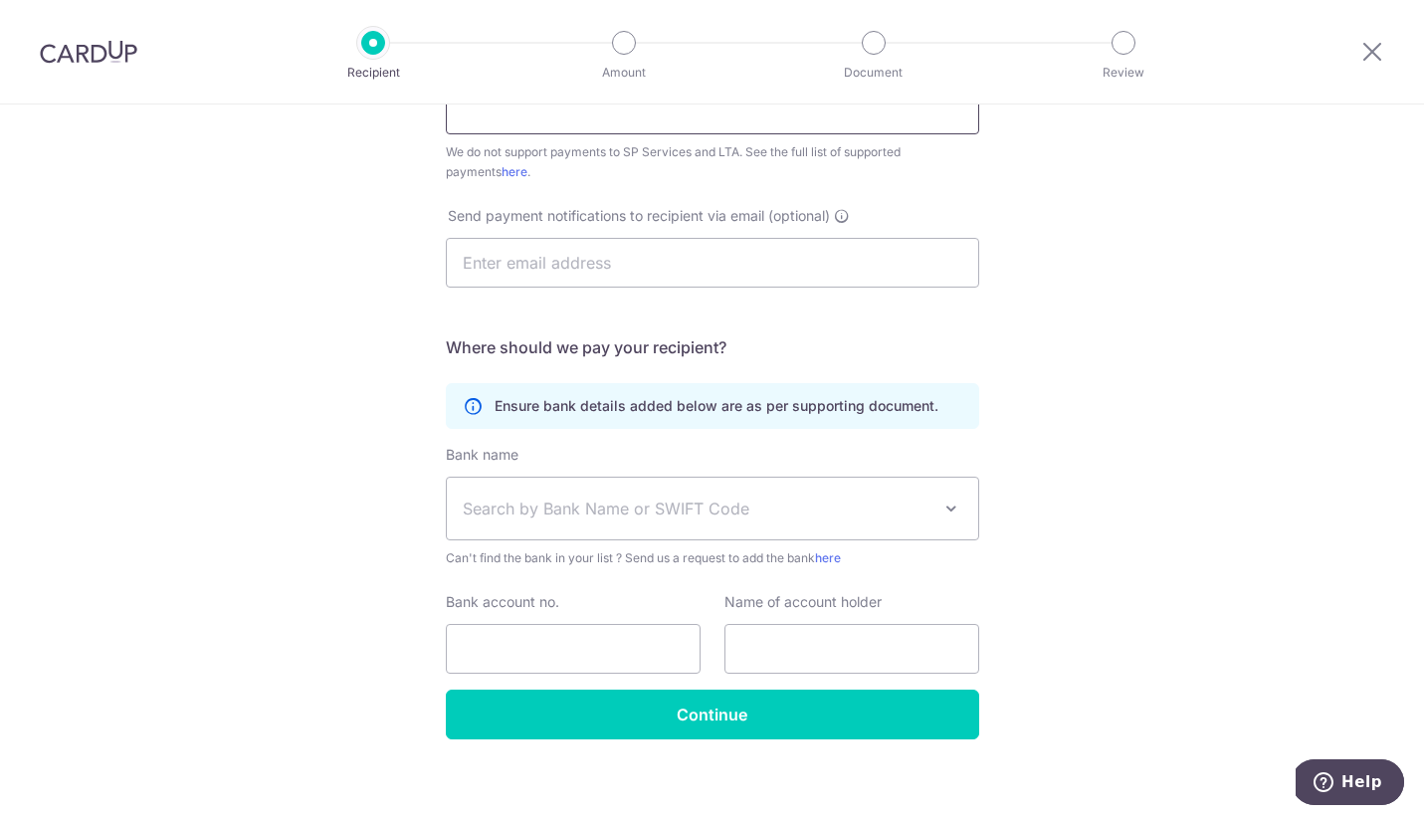
scroll to position [519, 0]
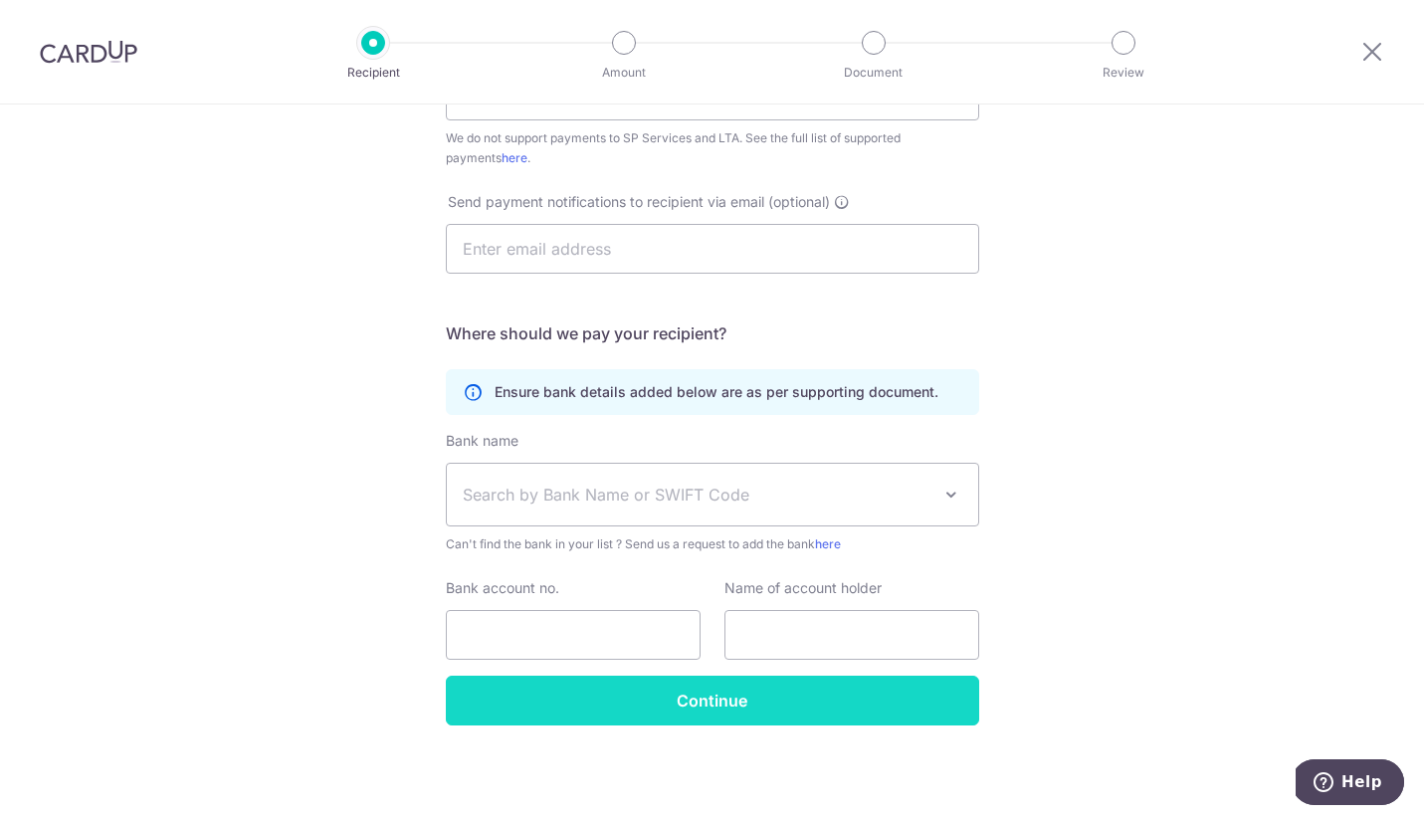
click at [651, 716] on input "Continue" at bounding box center [712, 701] width 533 height 50
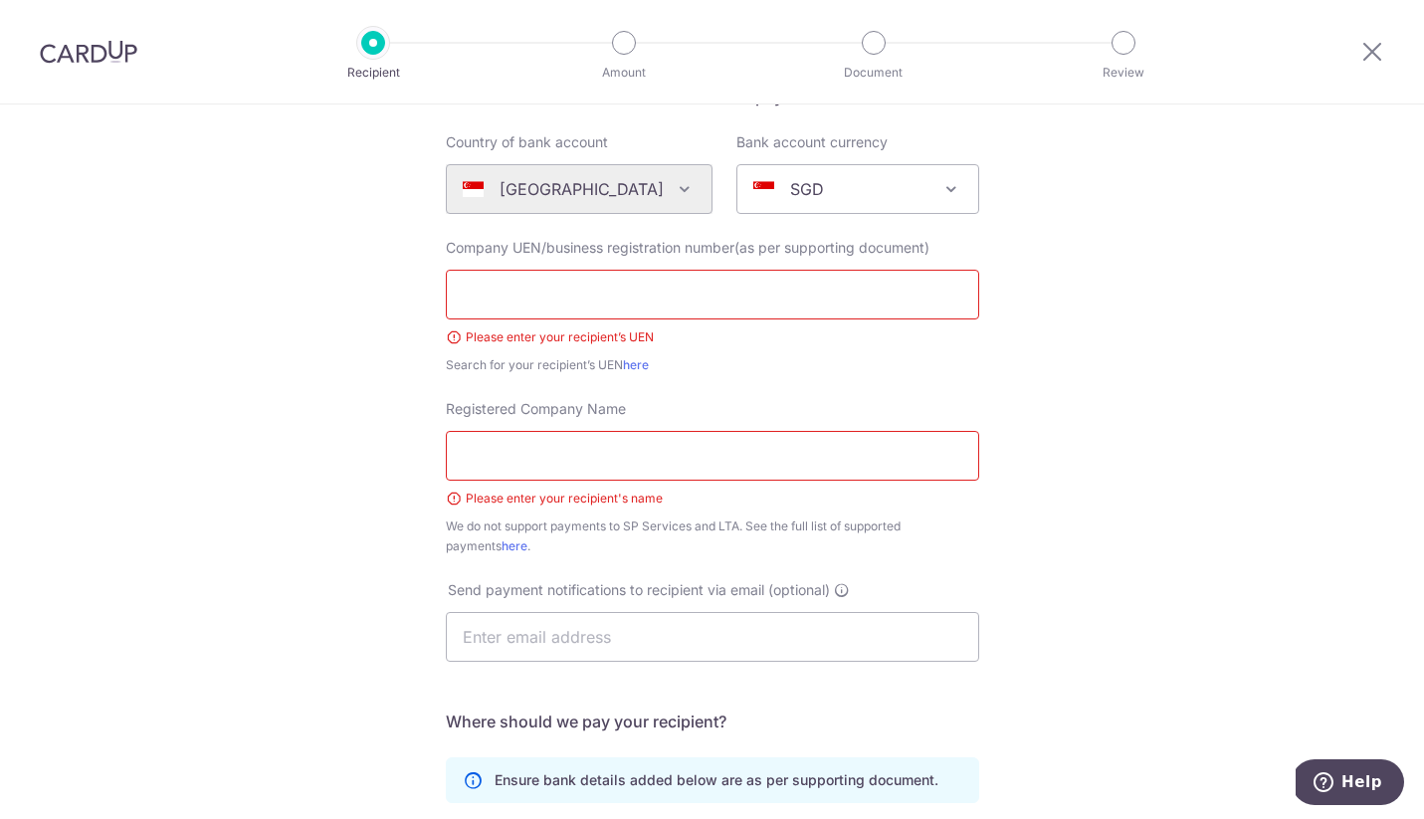
scroll to position [108, 0]
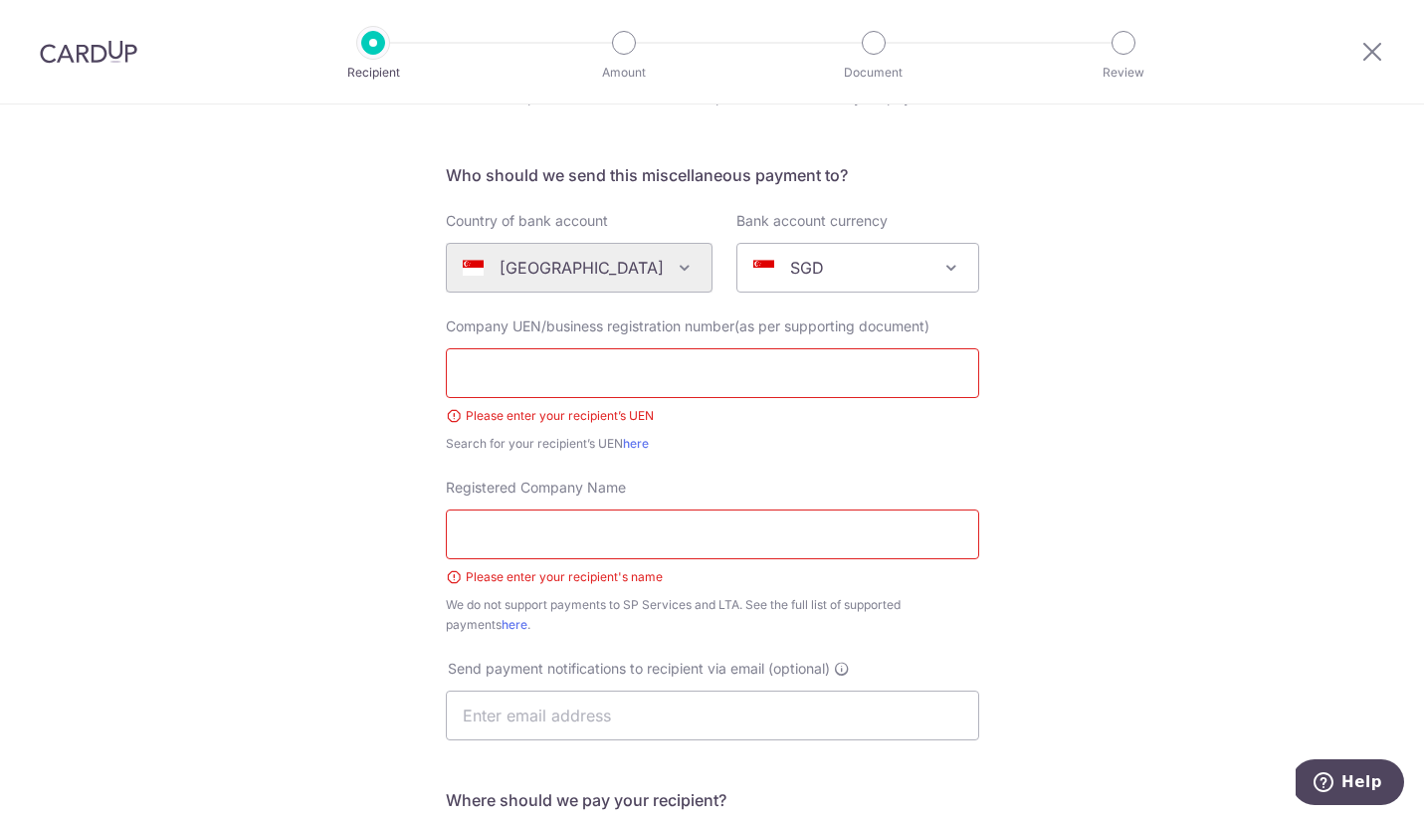
click at [504, 367] on input "text" at bounding box center [712, 373] width 533 height 50
type input "test"
click at [500, 537] on input "Registered Company Name" at bounding box center [712, 535] width 533 height 50
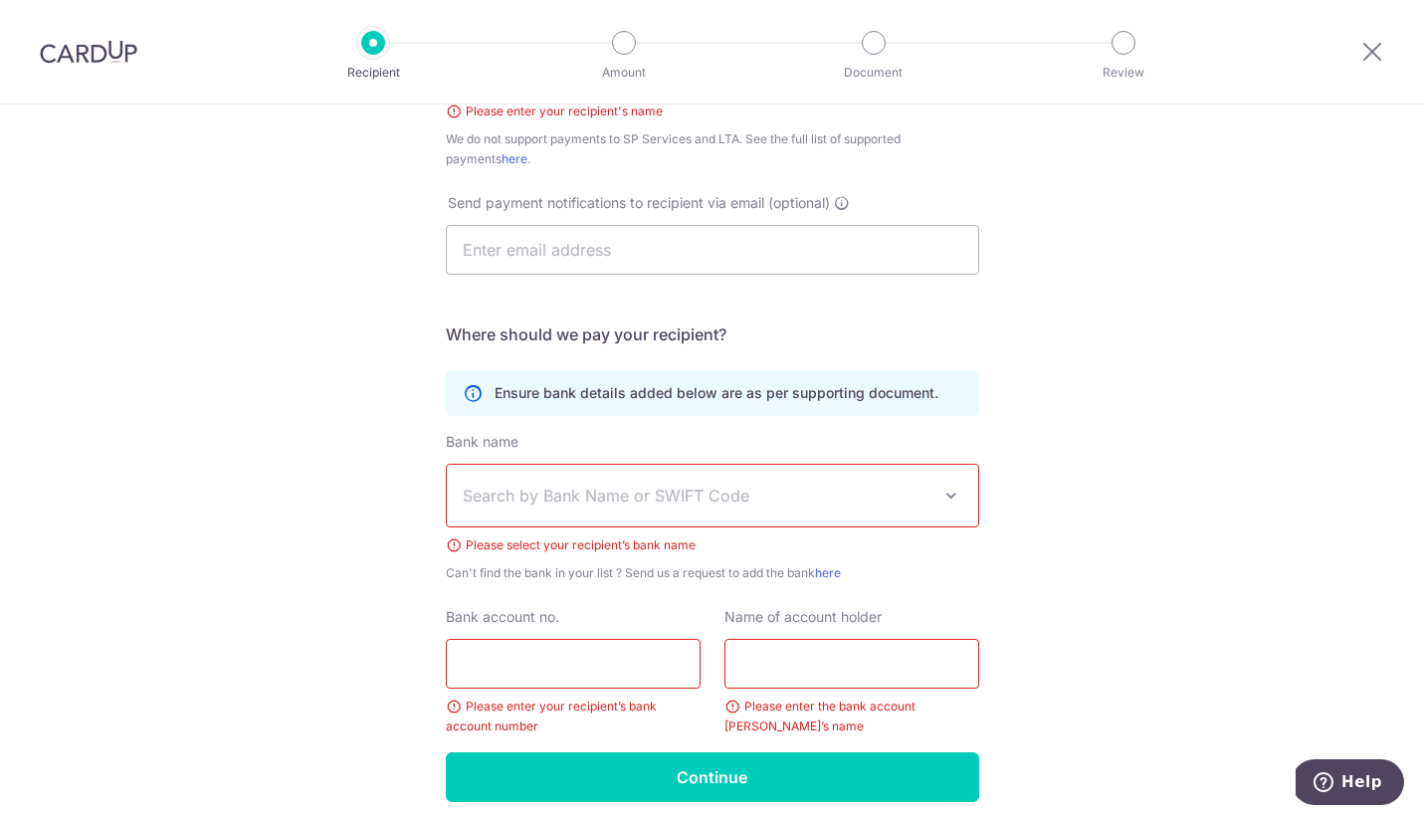
scroll to position [592, 0]
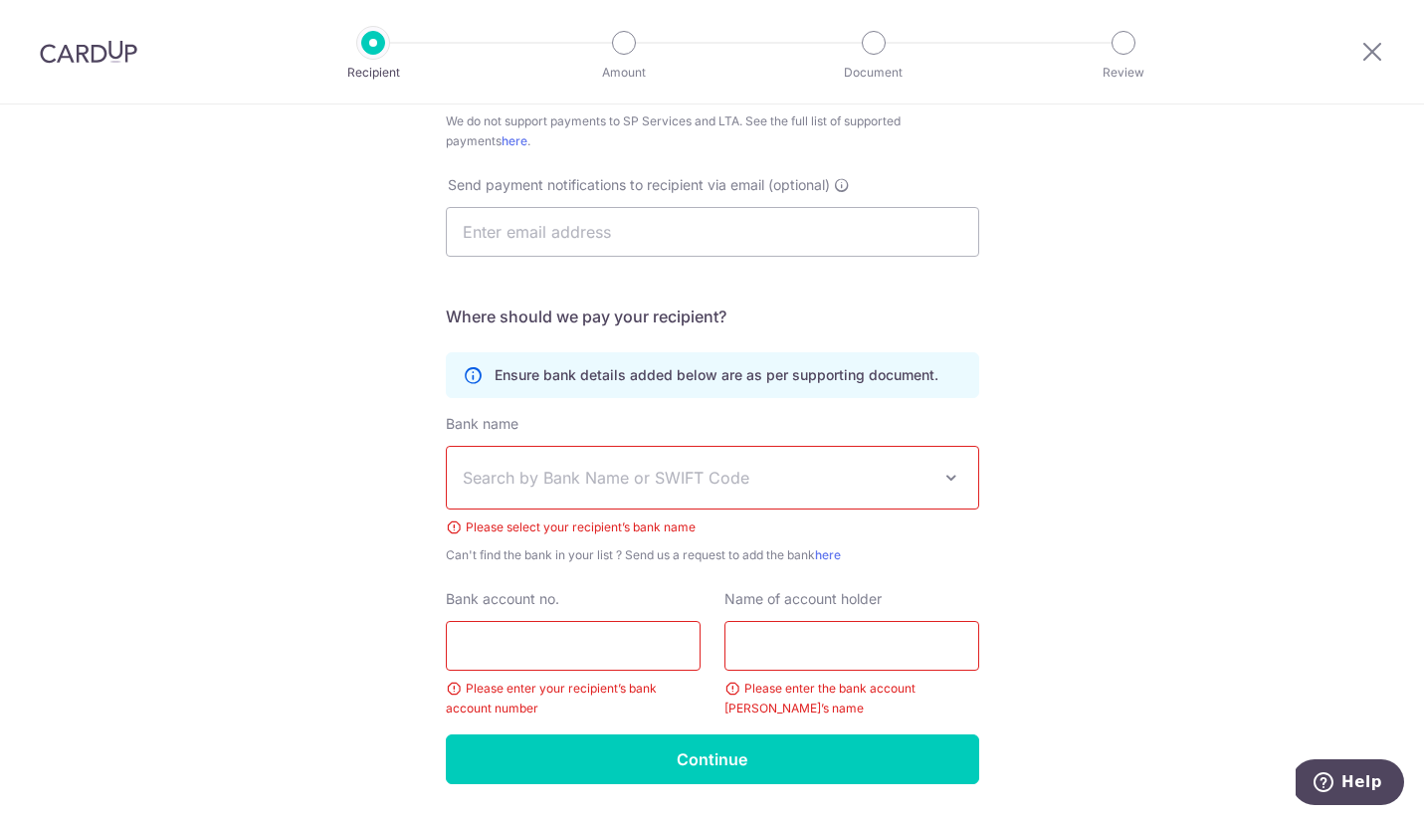
type input "test"
click at [579, 477] on span "Search by Bank Name or SWIFT Code" at bounding box center [697, 478] width 468 height 24
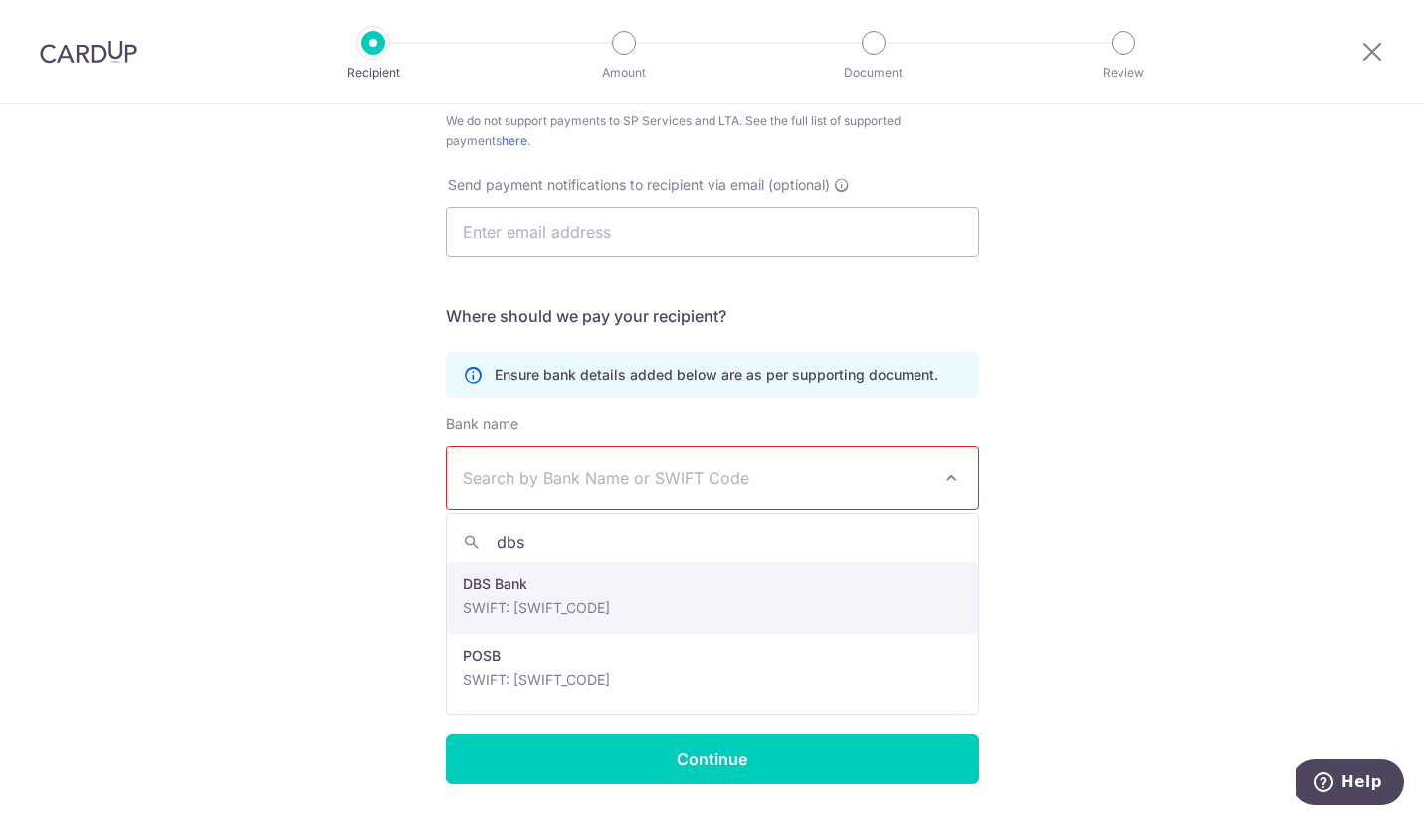
type input "dbs"
select select "6"
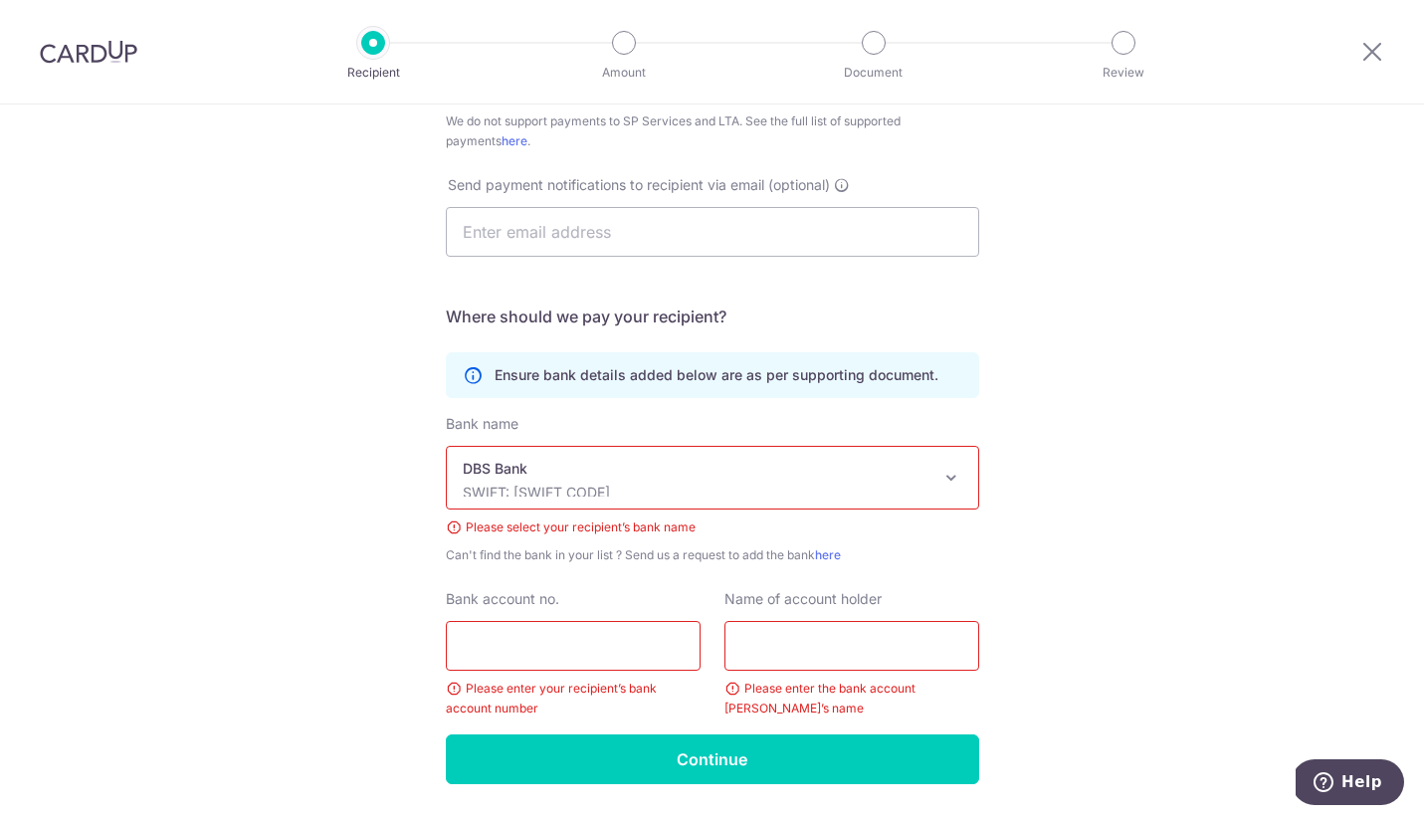
click at [511, 636] on input "Bank account no." at bounding box center [573, 646] width 255 height 50
type input "1232131"
click at [819, 633] on input "text" at bounding box center [851, 646] width 255 height 50
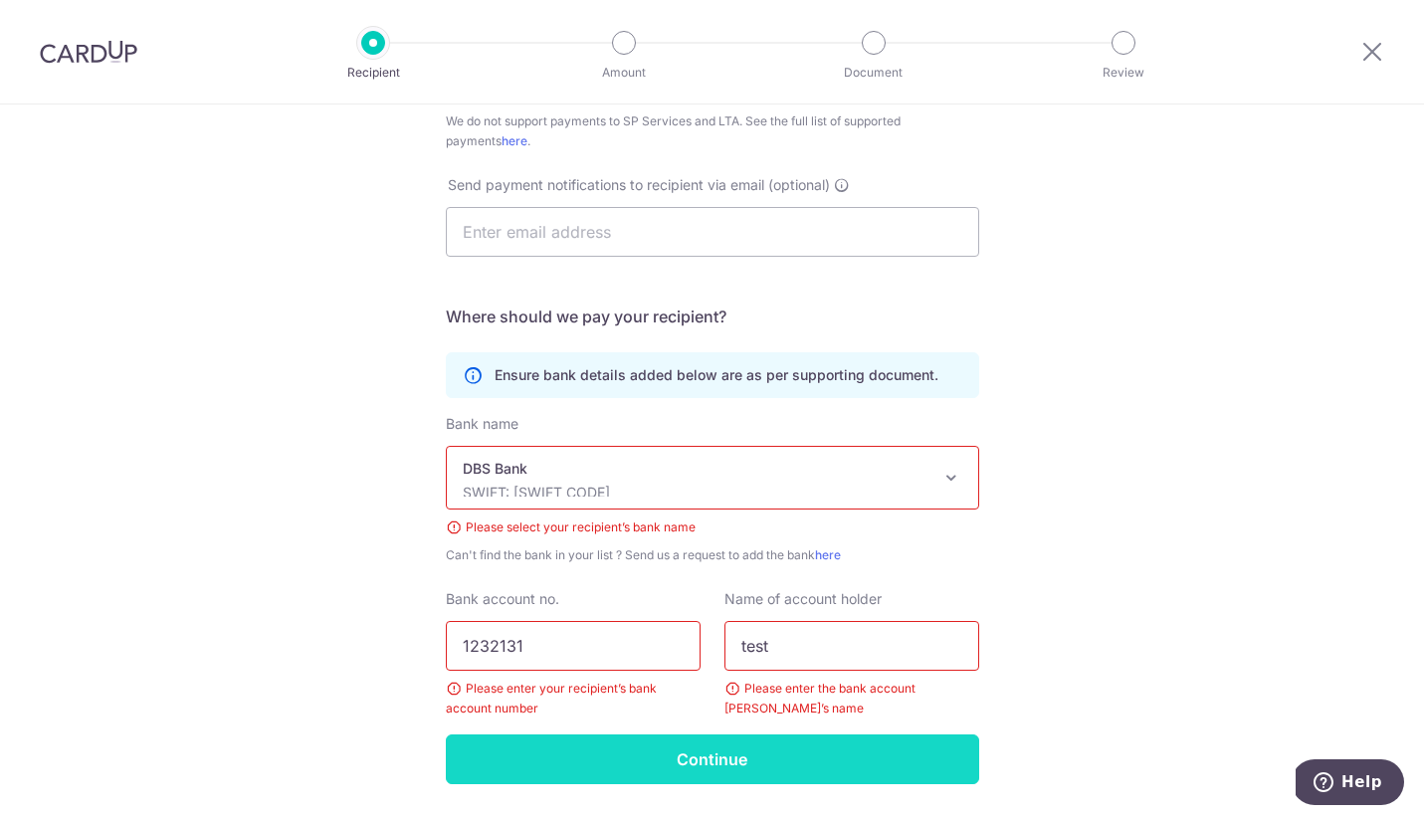
type input "test"
click at [755, 762] on input "Continue" at bounding box center [712, 759] width 533 height 50
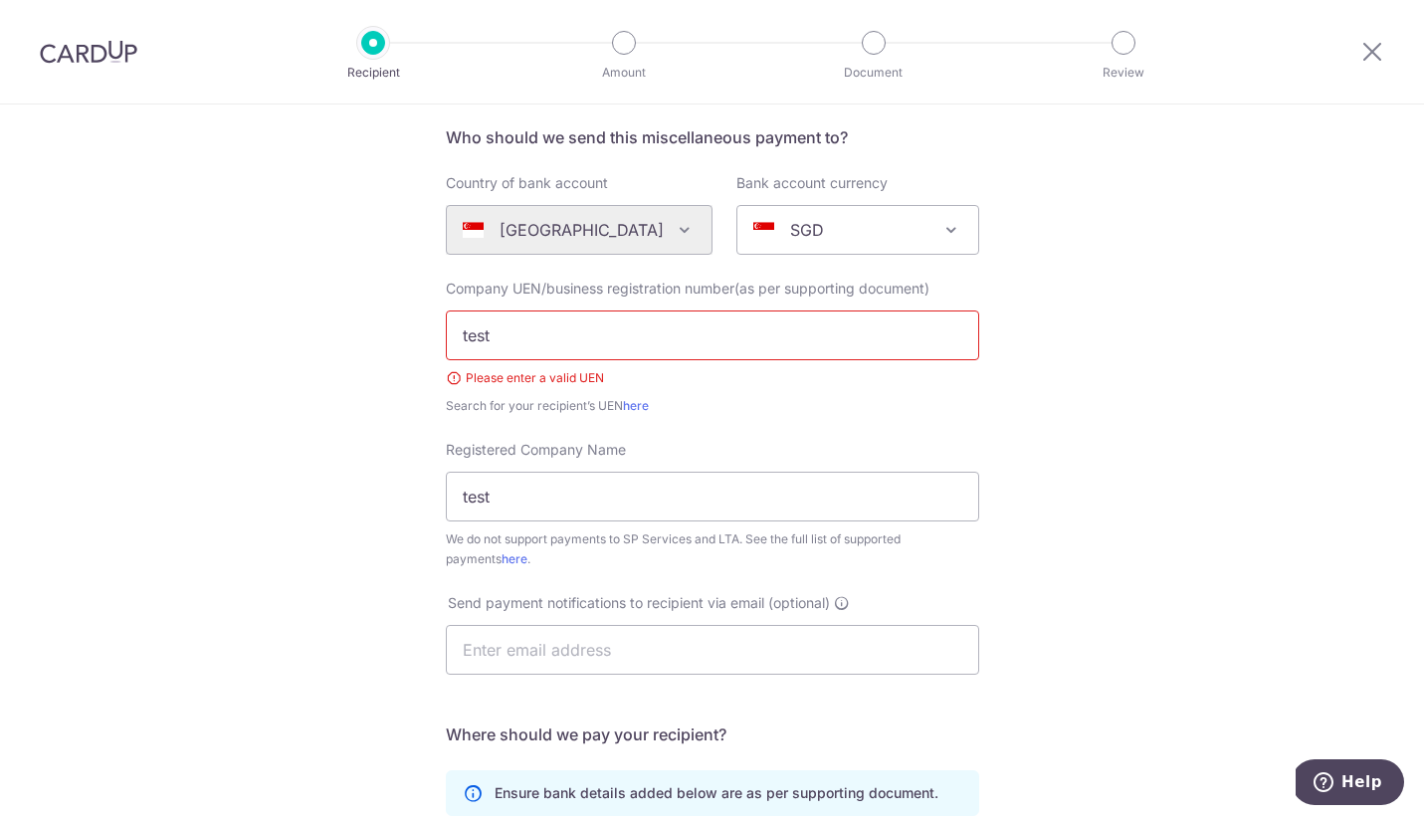
scroll to position [64, 0]
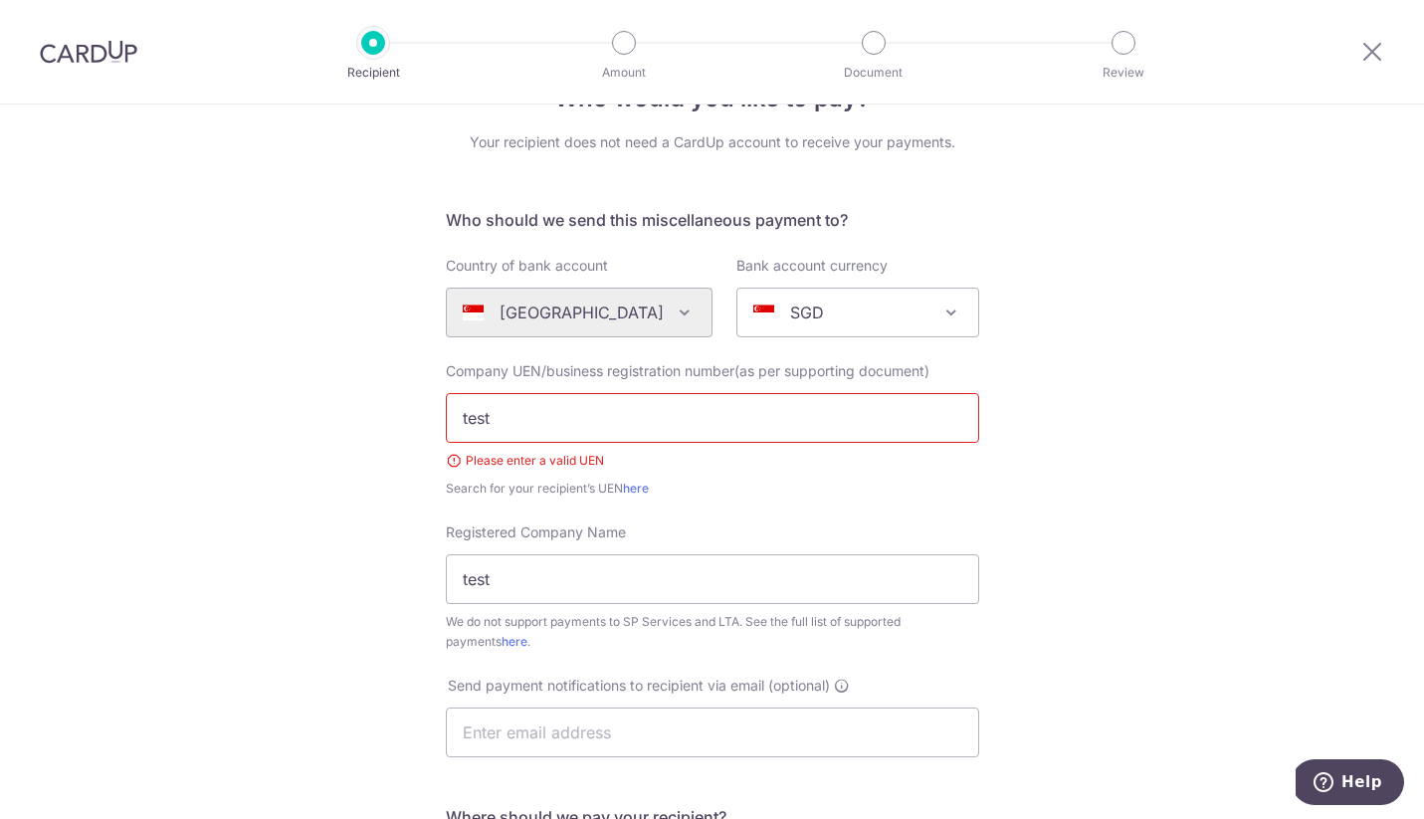
click at [604, 410] on input "test" at bounding box center [712, 418] width 533 height 50
type input "123123442"
click at [339, 546] on div "Who would you like to pay? Your recipient does not need a CardUp account to rec…" at bounding box center [712, 696] width 1424 height 1310
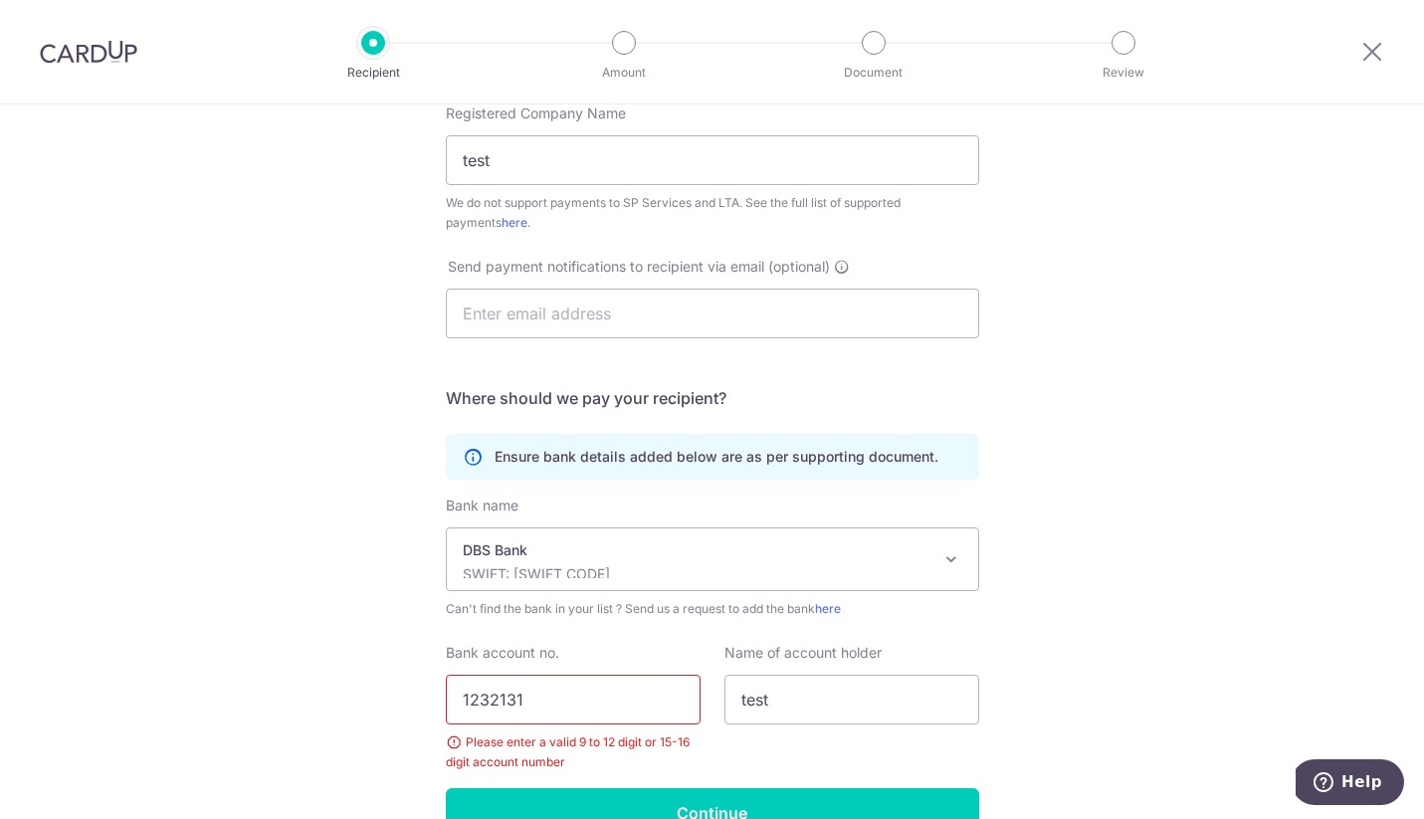
scroll to position [595, 0]
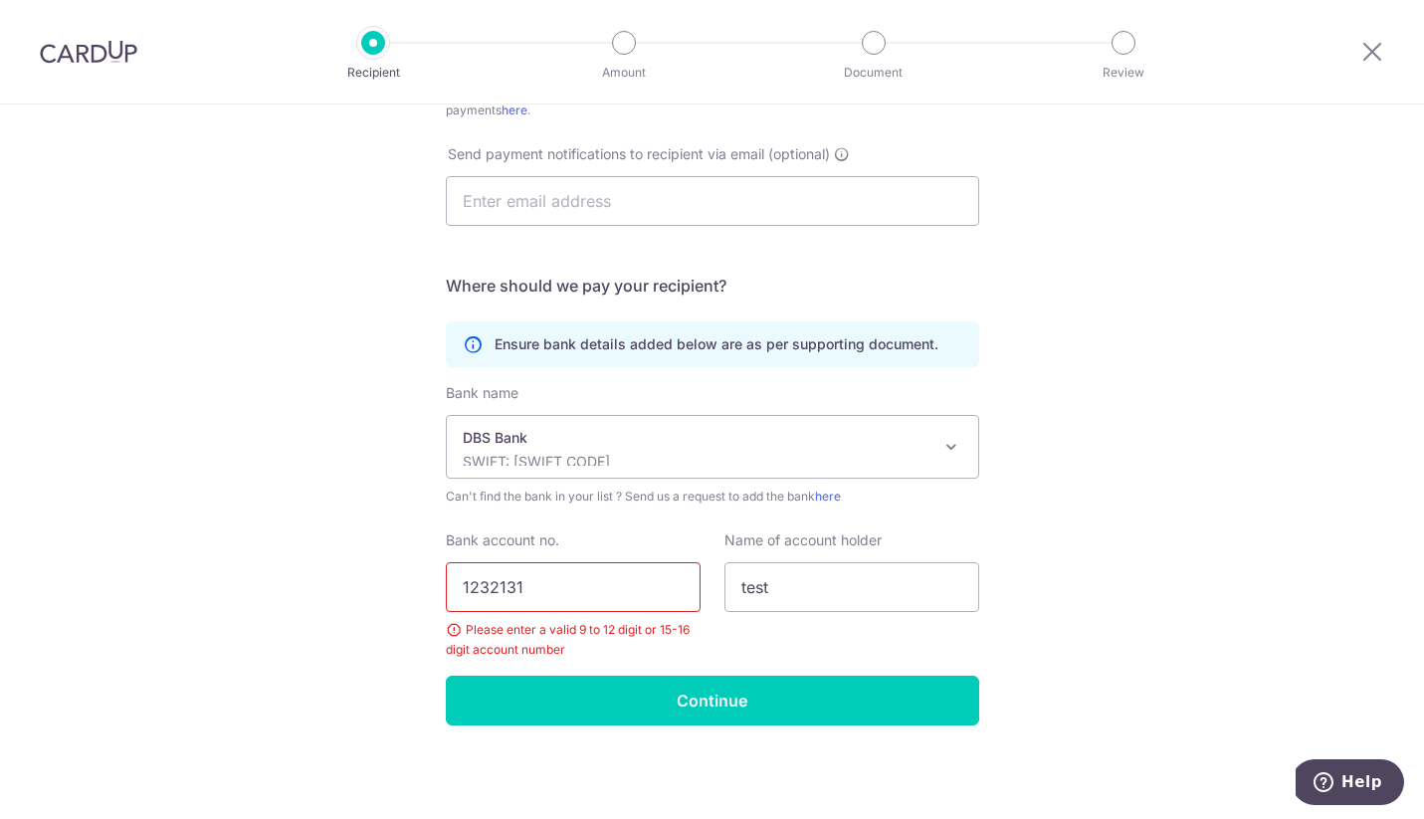
click at [573, 593] on input "1232131" at bounding box center [573, 587] width 255 height 50
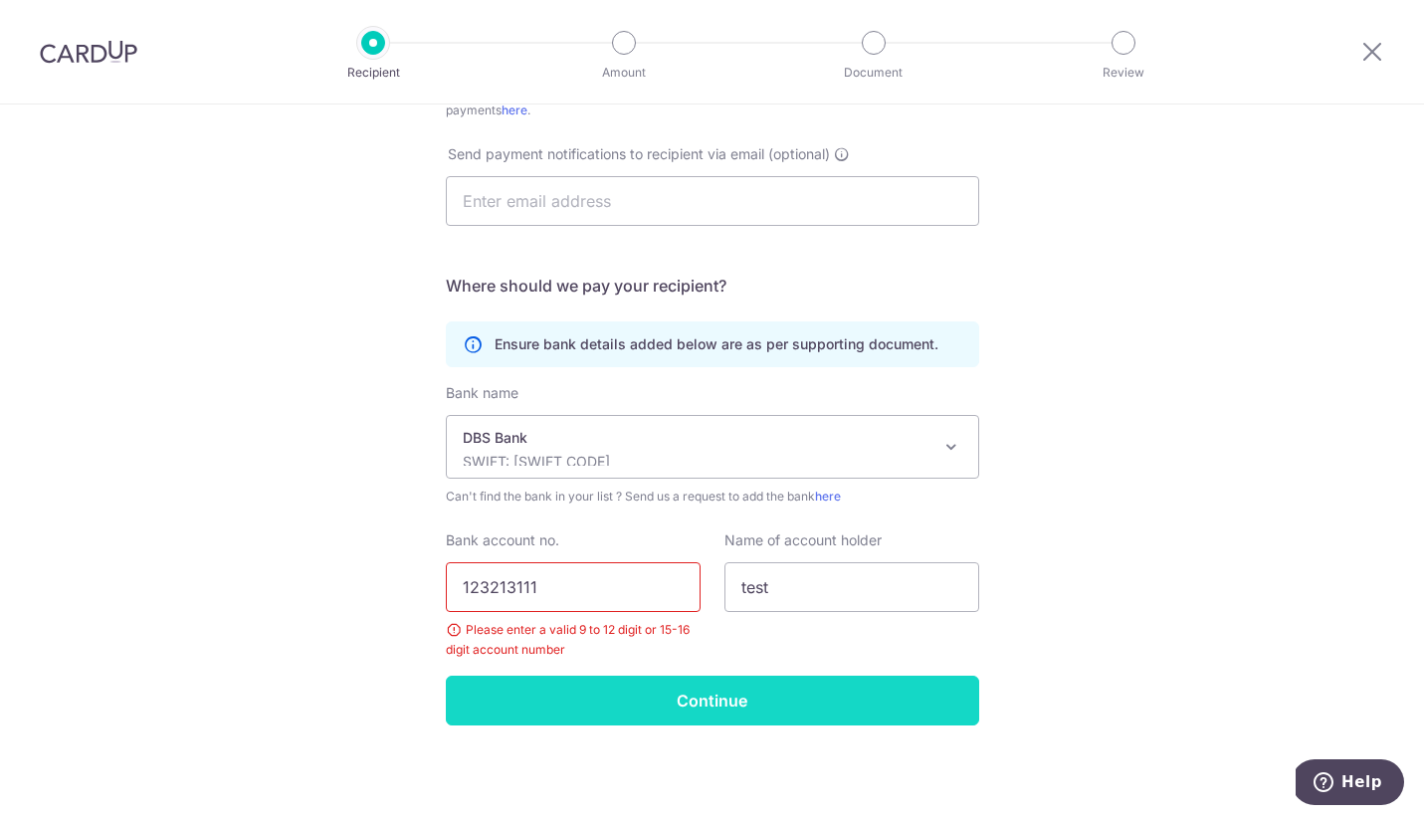
type input "123213111"
click at [559, 683] on input "Continue" at bounding box center [712, 701] width 533 height 50
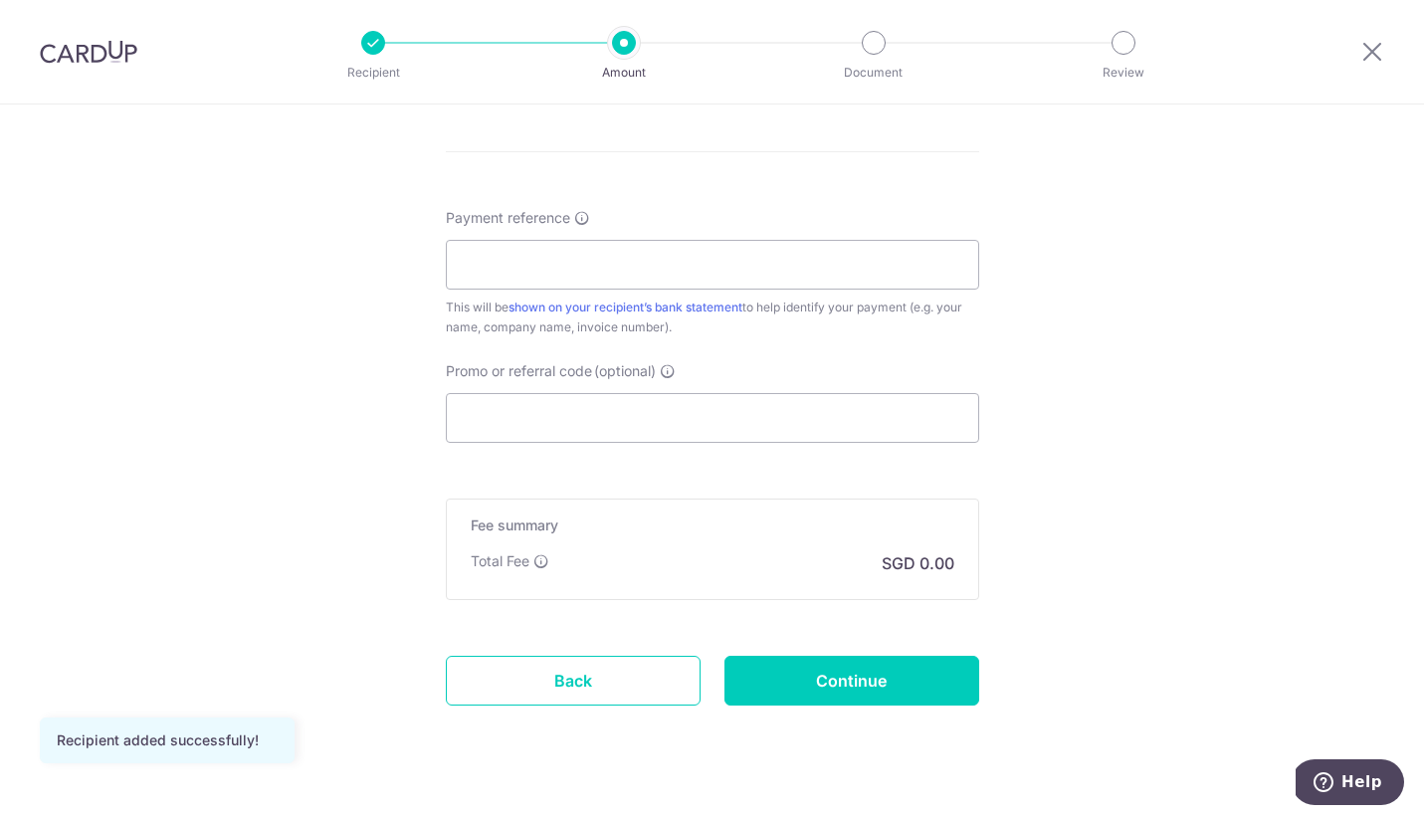
scroll to position [1086, 0]
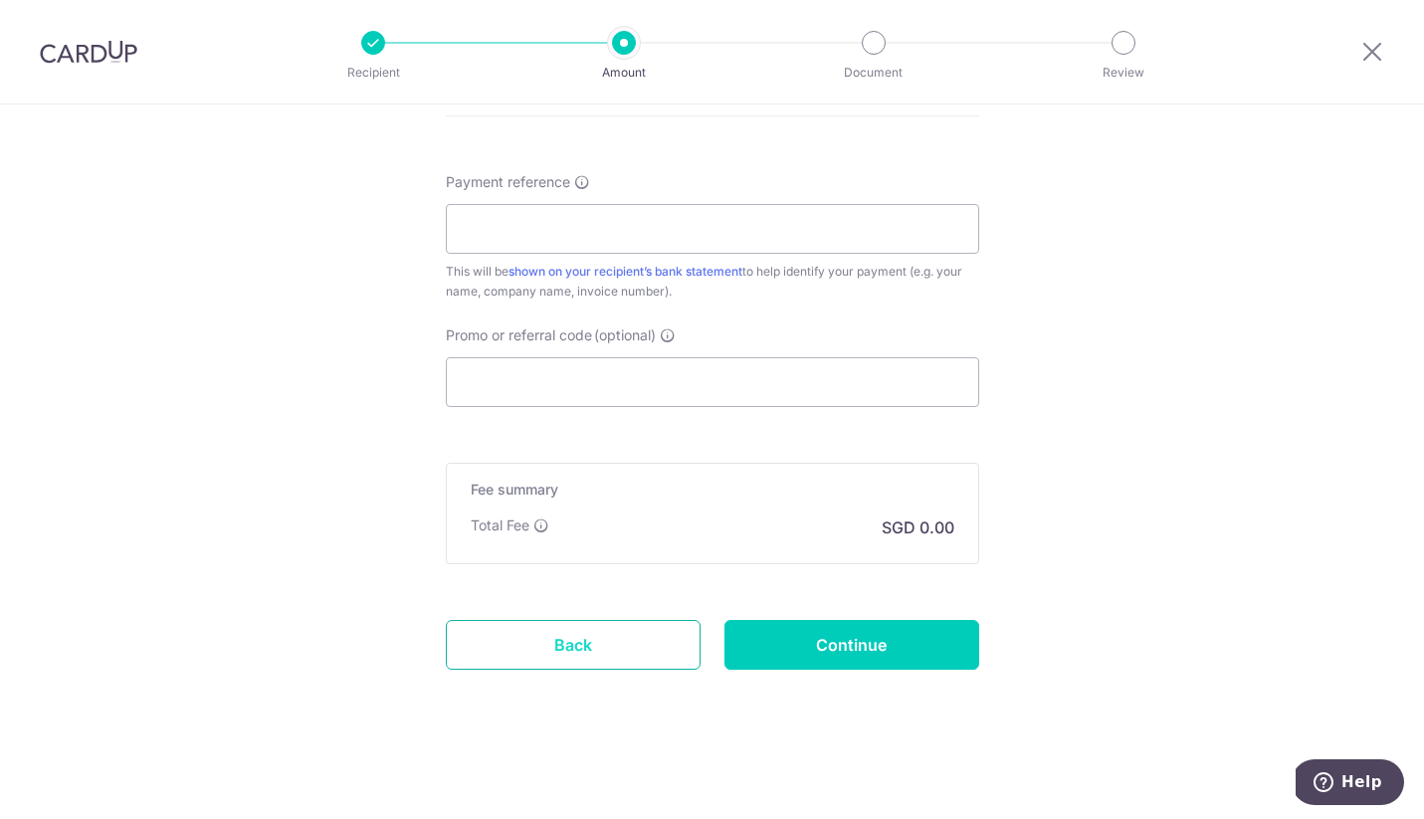
click at [495, 661] on link "Back" at bounding box center [573, 645] width 255 height 50
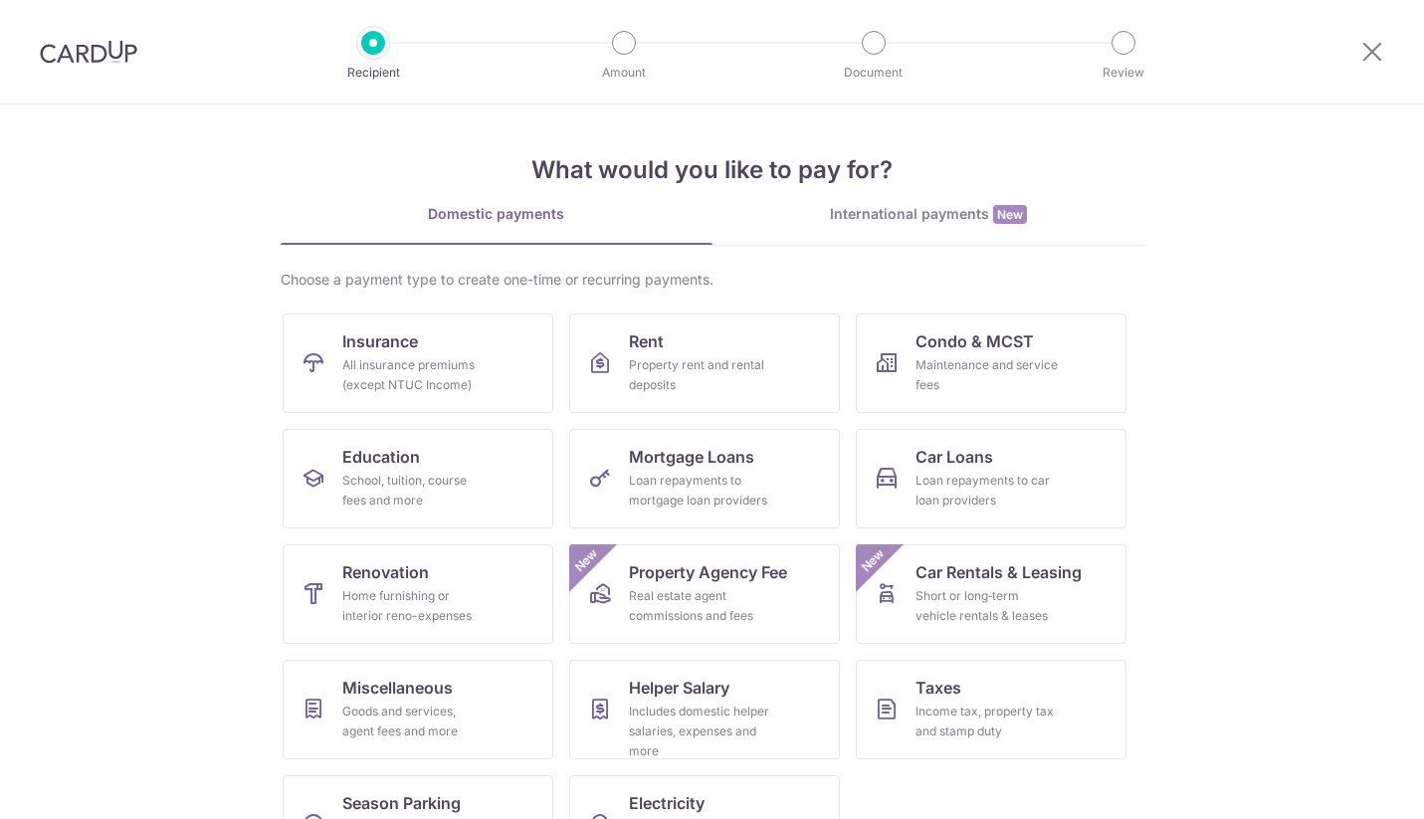
scroll to position [63, 0]
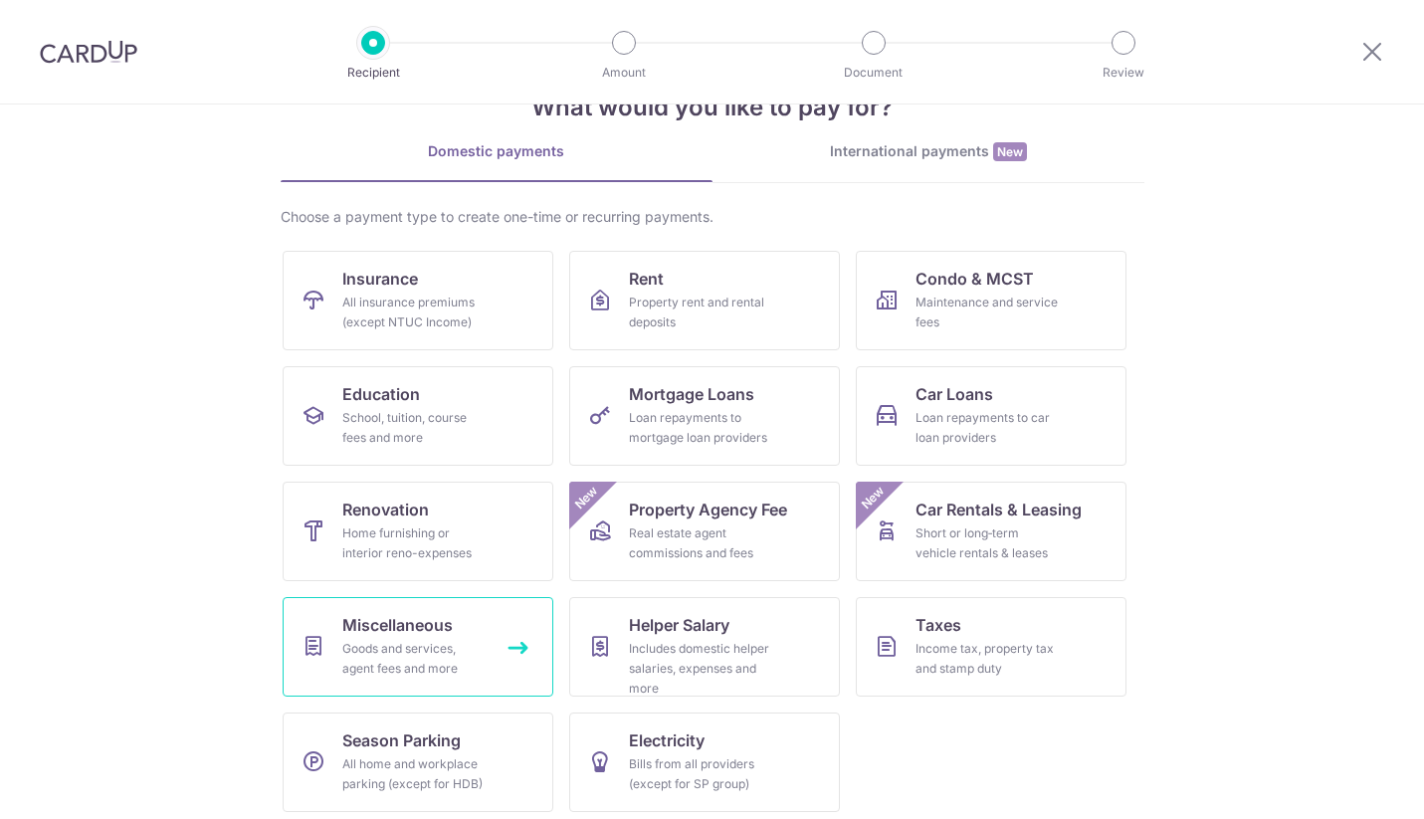
click at [359, 647] on div "Goods and services, agent fees and more" at bounding box center [413, 659] width 143 height 40
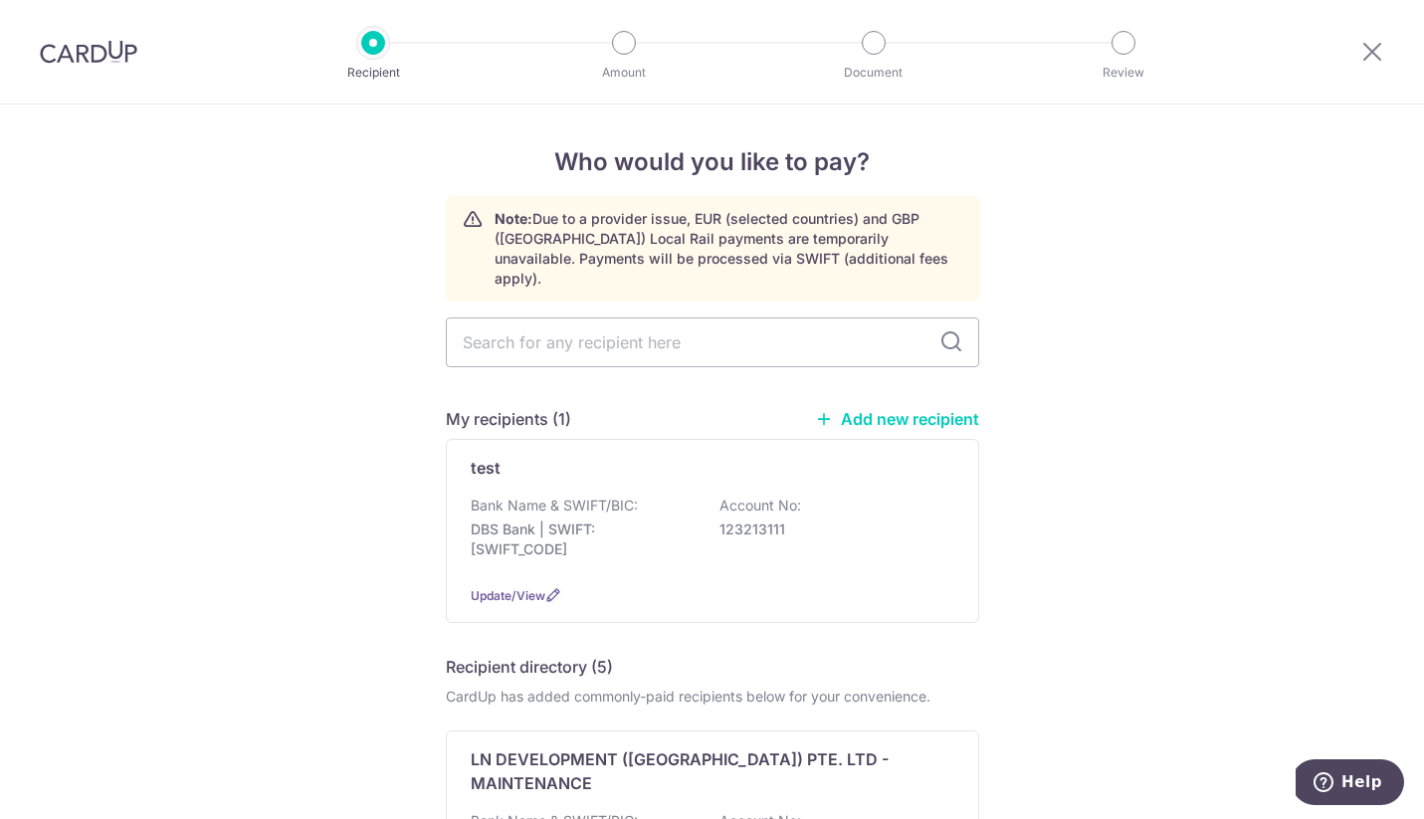
scroll to position [12, 0]
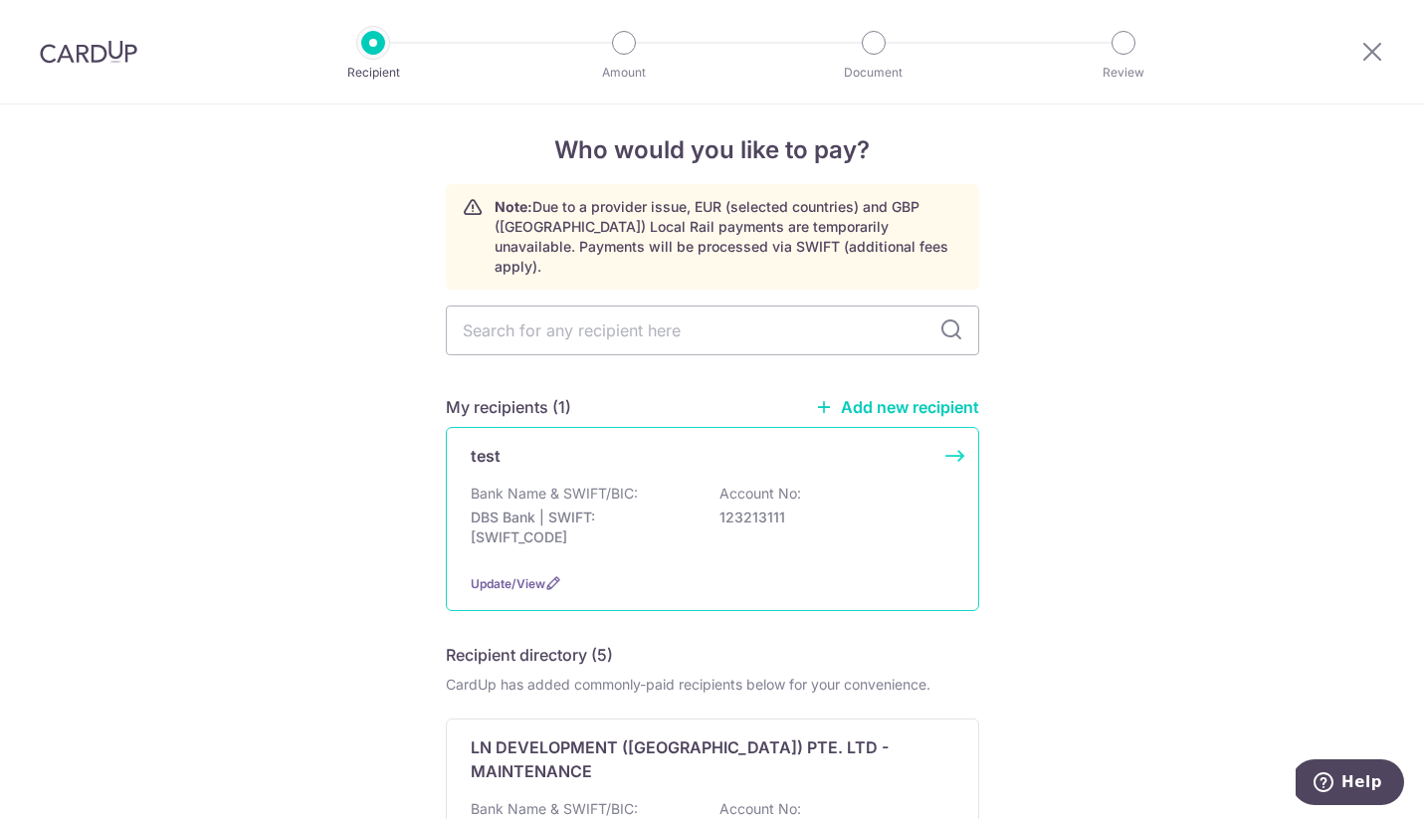
click at [495, 573] on div "Update/View" at bounding box center [713, 583] width 484 height 21
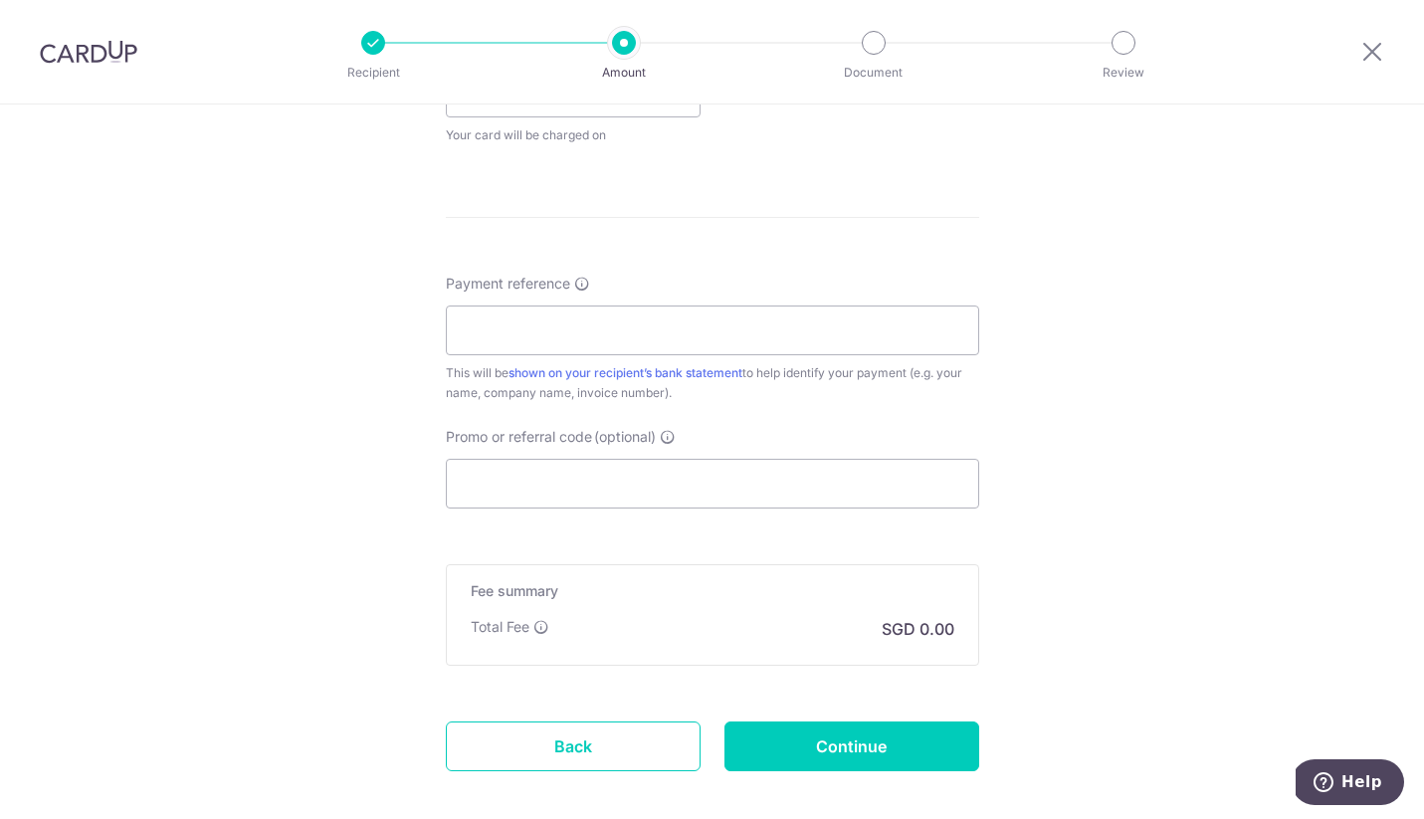
scroll to position [1086, 0]
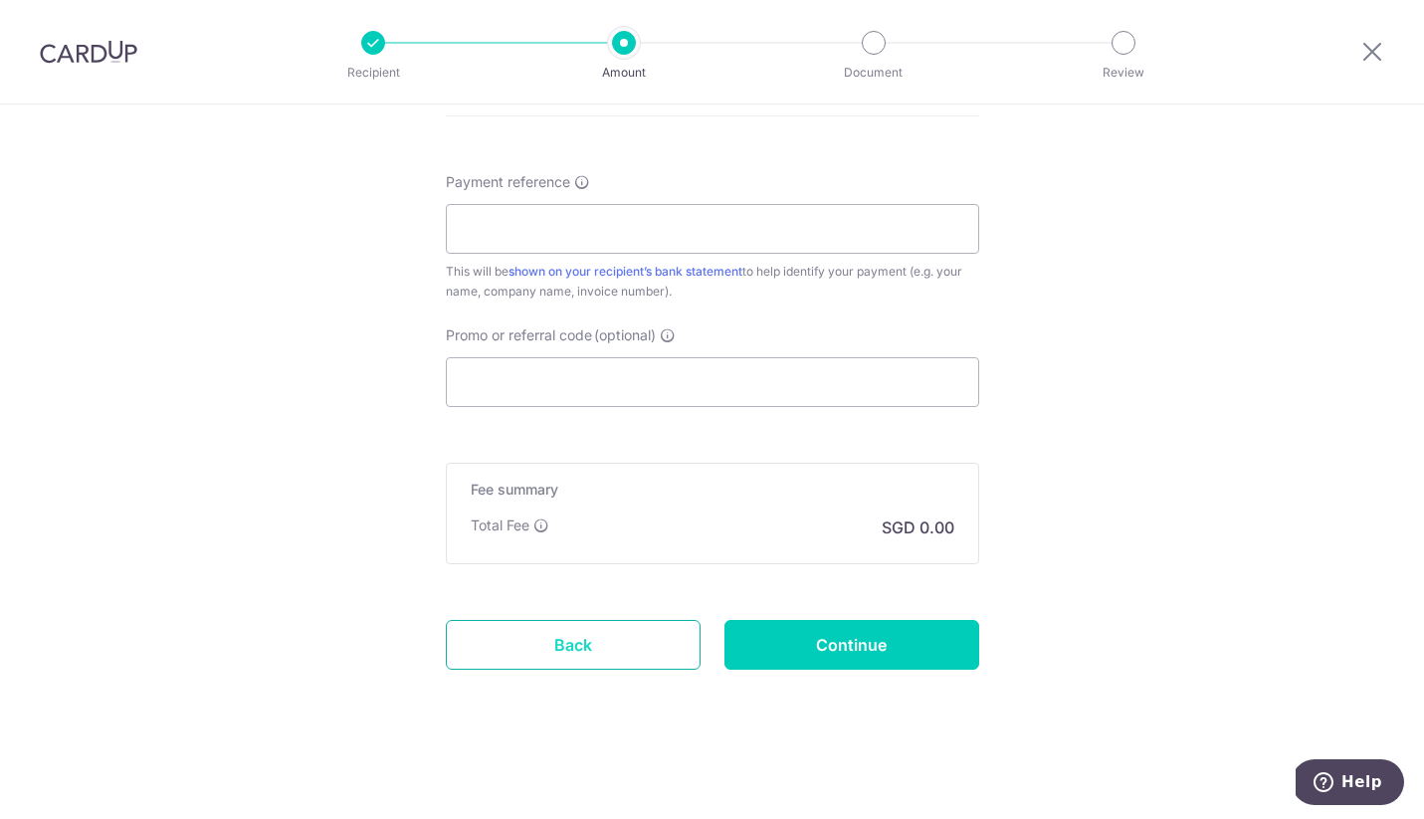
click at [526, 650] on link "Back" at bounding box center [573, 645] width 255 height 50
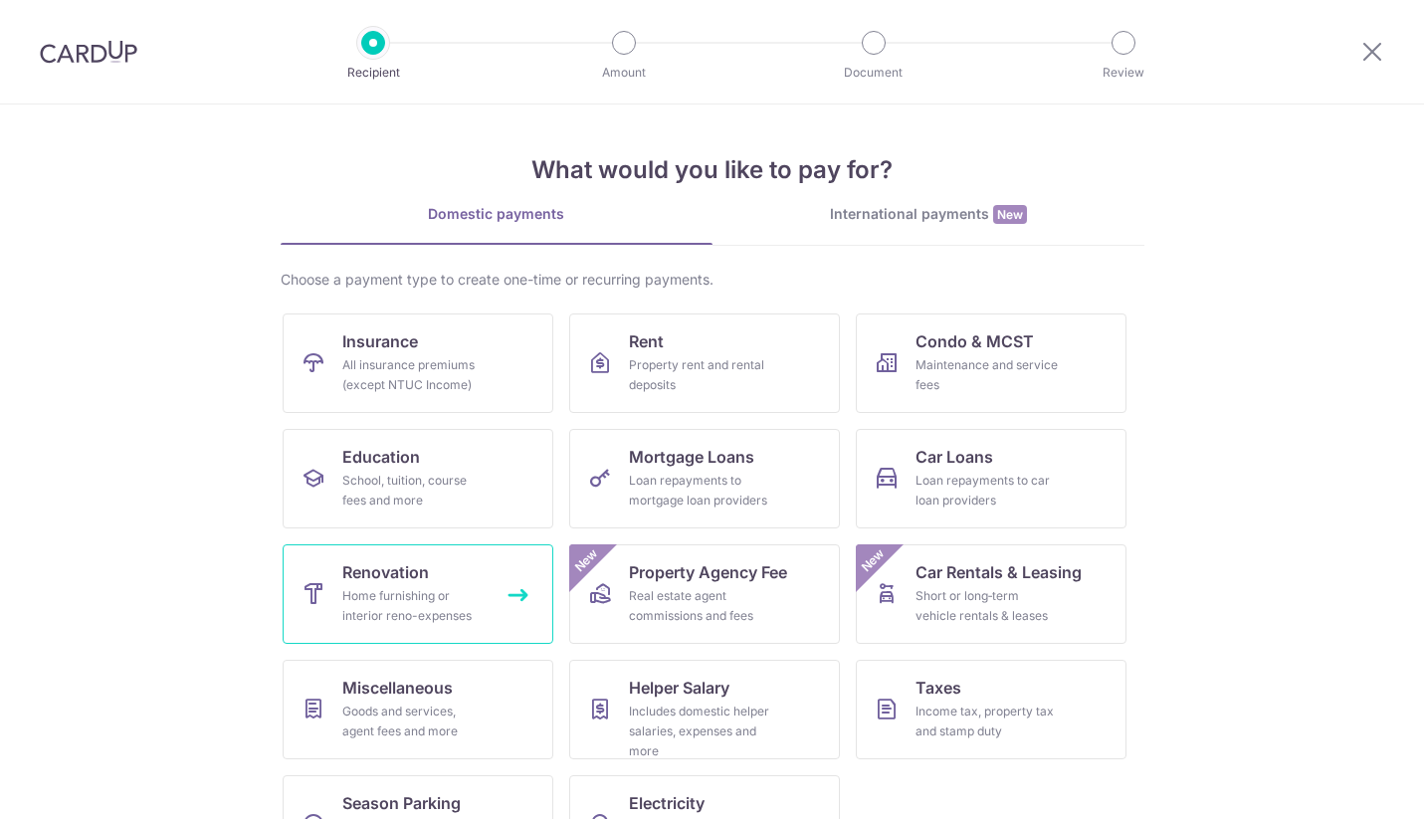
scroll to position [72, 0]
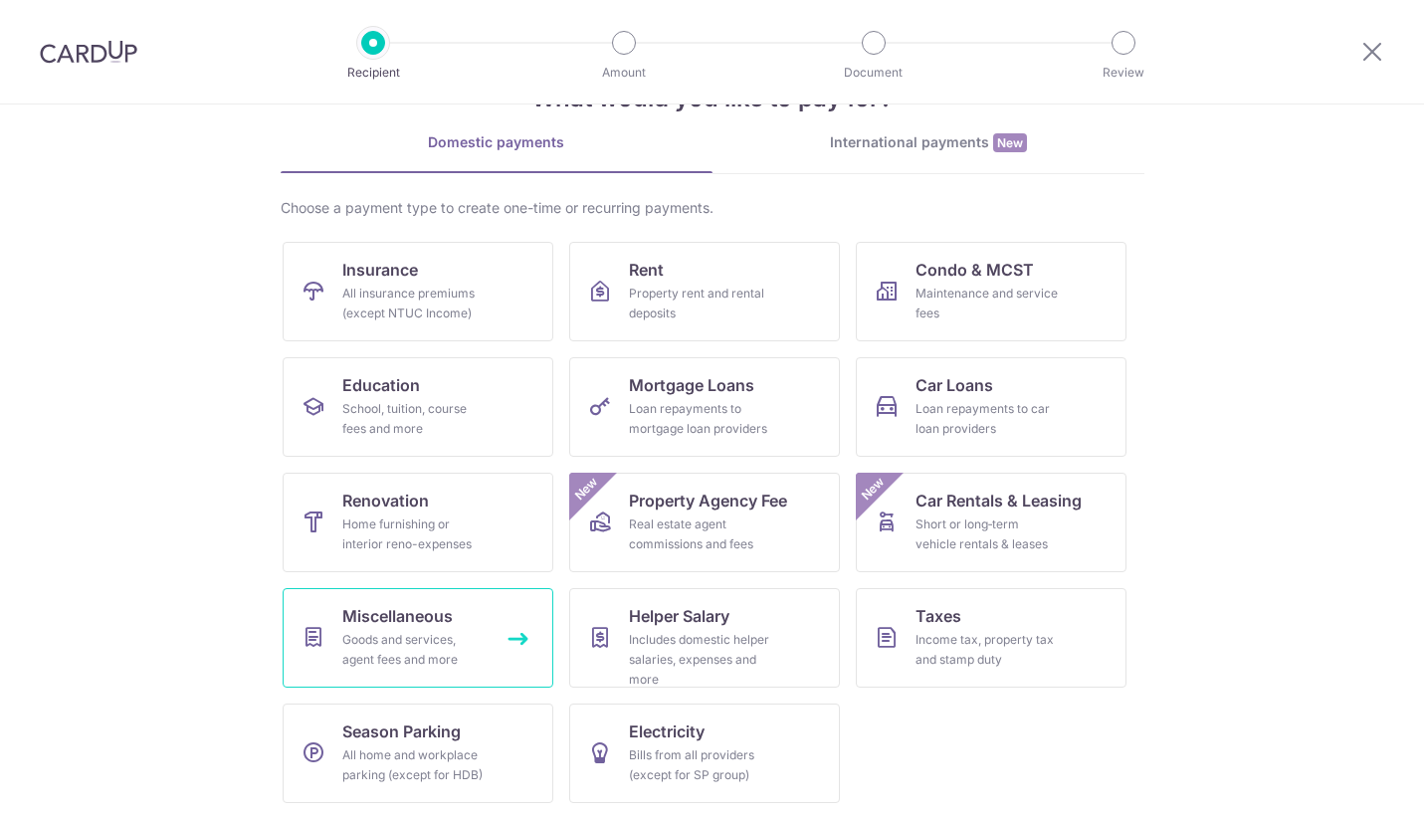
click at [460, 631] on div "Goods and services, agent fees and more" at bounding box center [413, 650] width 143 height 40
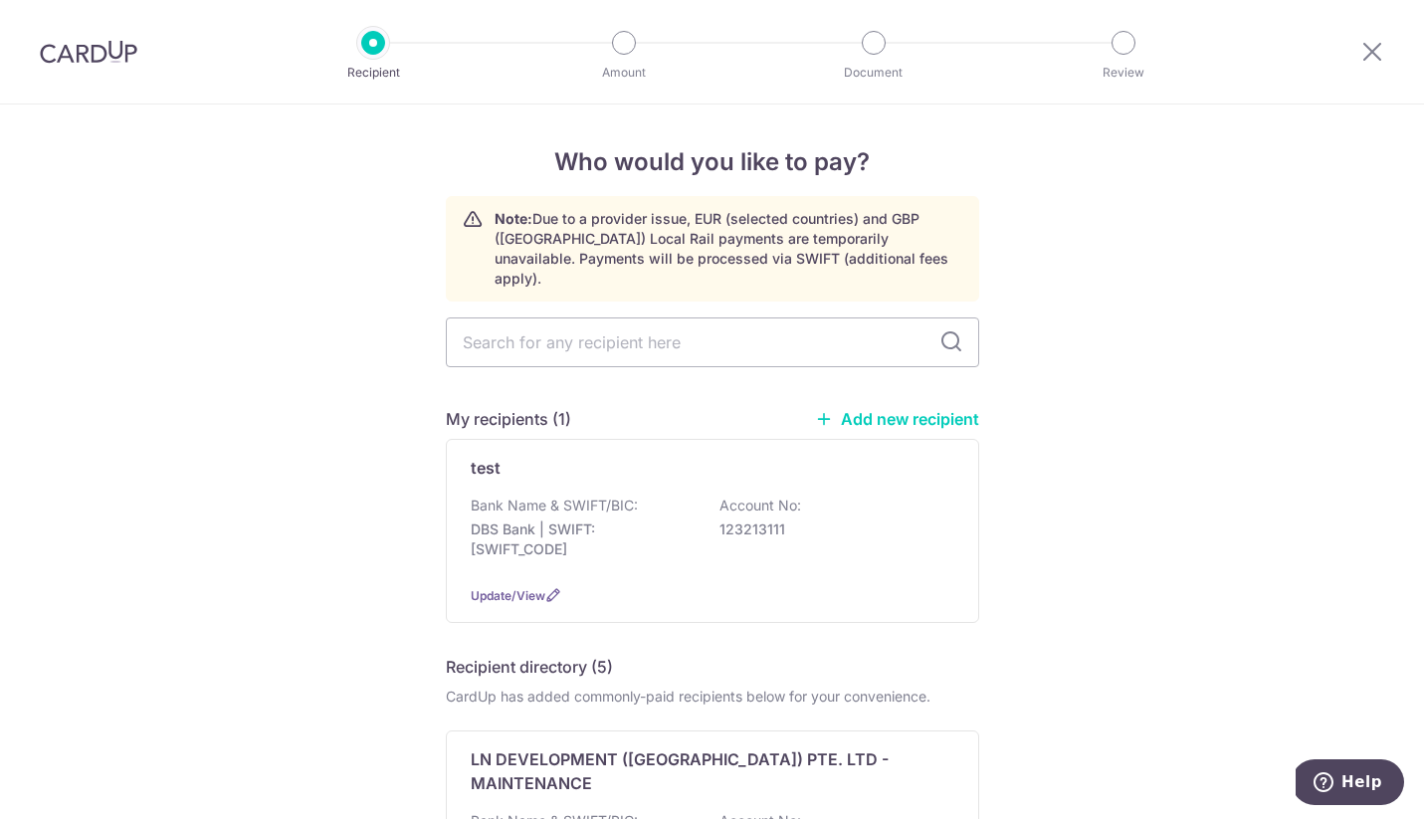
click at [853, 409] on link "Add new recipient" at bounding box center [897, 419] width 164 height 20
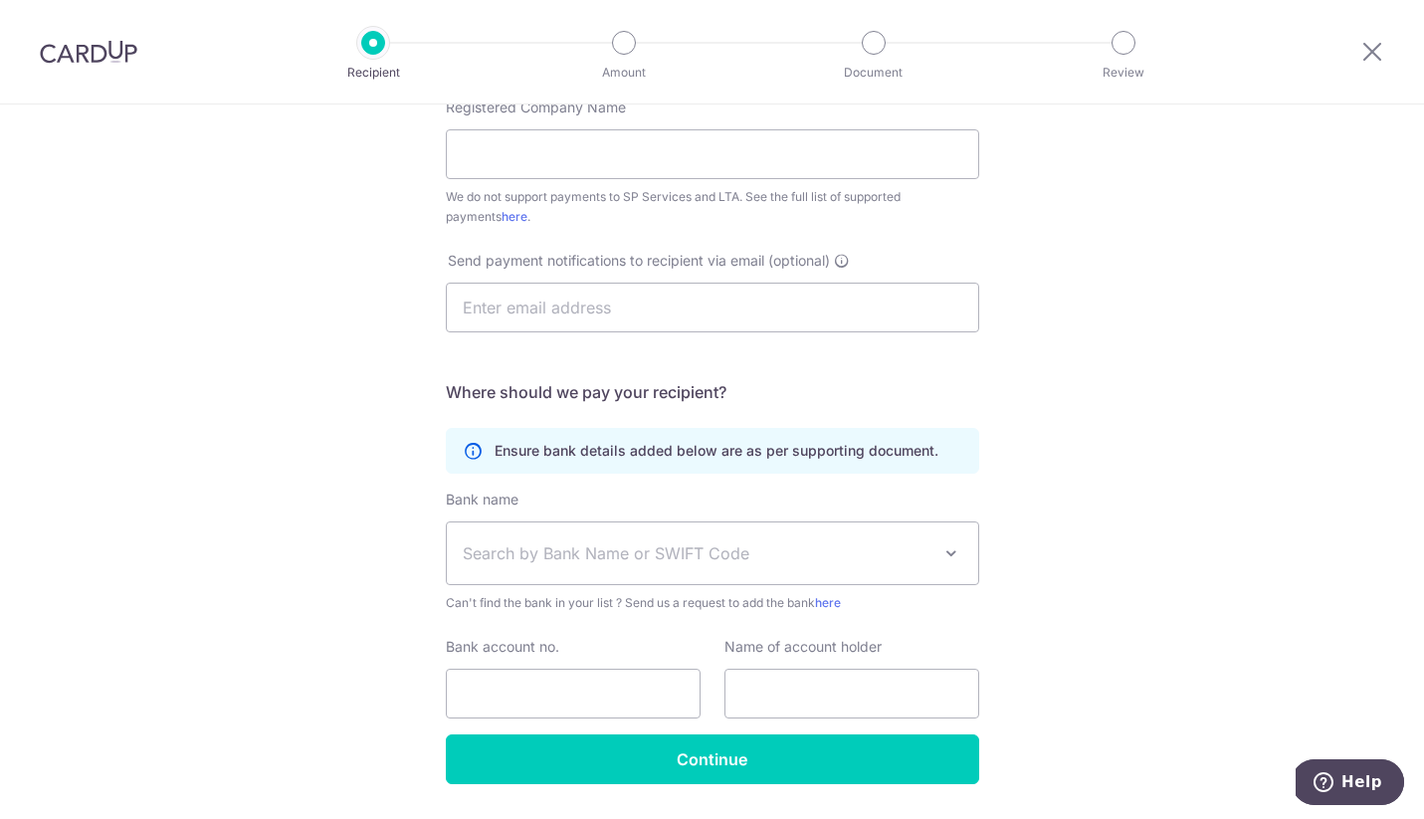
scroll to position [519, 0]
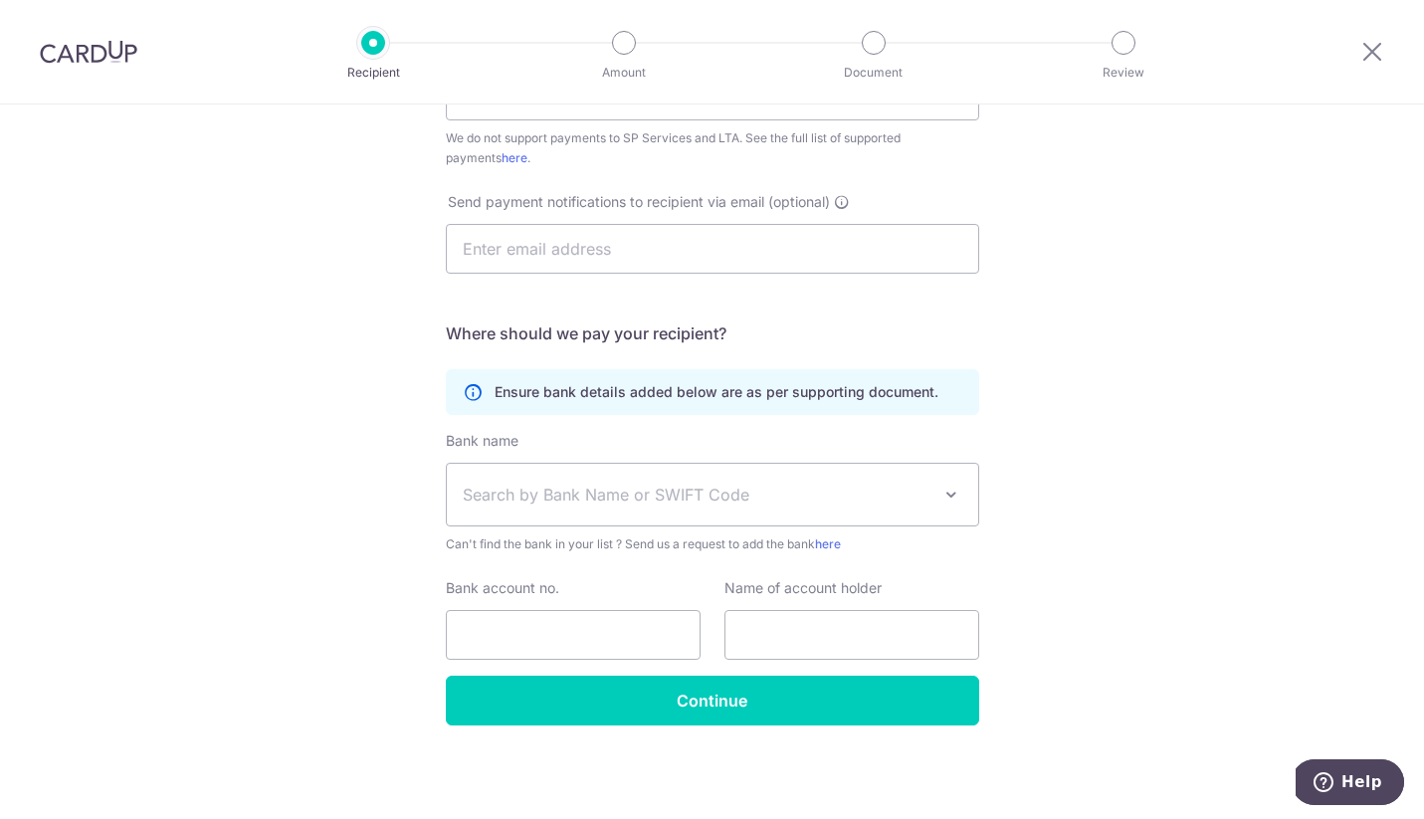
click at [1078, 484] on div "Who would you like to pay? Your recipient does not need a CardUp account to rec…" at bounding box center [712, 202] width 1424 height 1234
click at [136, 467] on div "Who would you like to pay? Your recipient does not need a CardUp account to rec…" at bounding box center [712, 202] width 1424 height 1234
click at [1372, 51] on icon at bounding box center [1372, 51] width 24 height 25
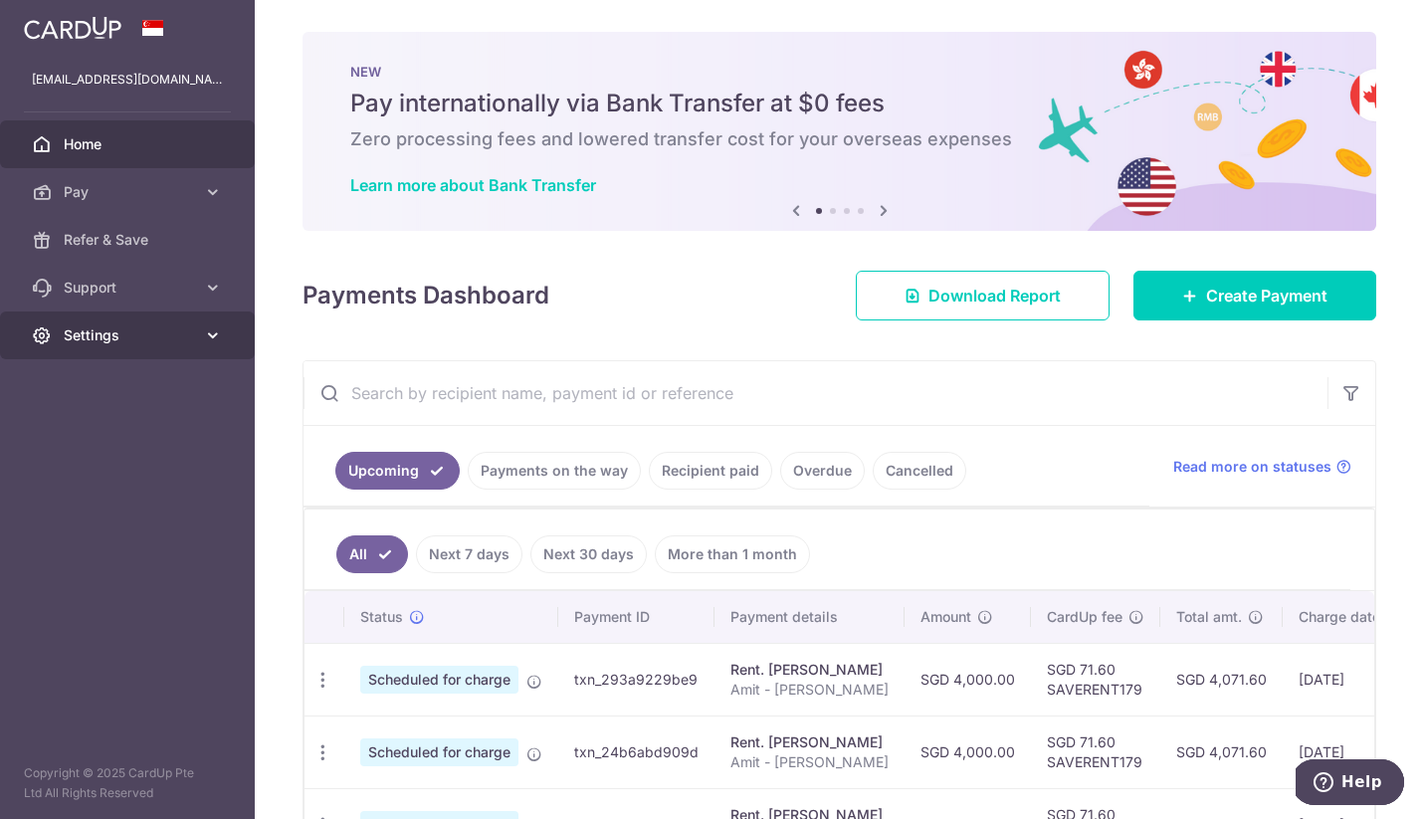
click at [177, 343] on span "Settings" at bounding box center [129, 335] width 131 height 20
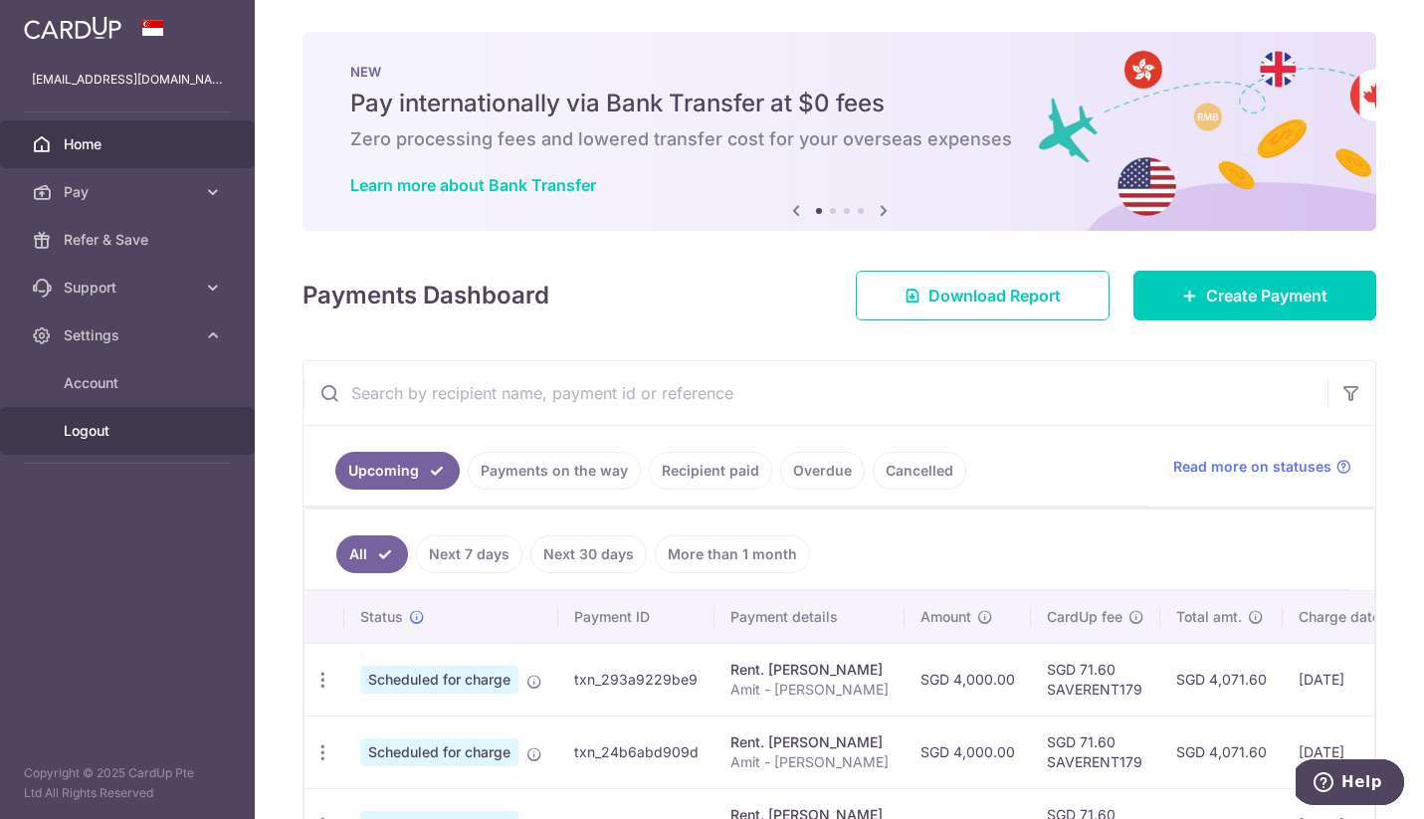
click at [90, 430] on span "Logout" at bounding box center [129, 431] width 131 height 20
